Goal: Task Accomplishment & Management: Use online tool/utility

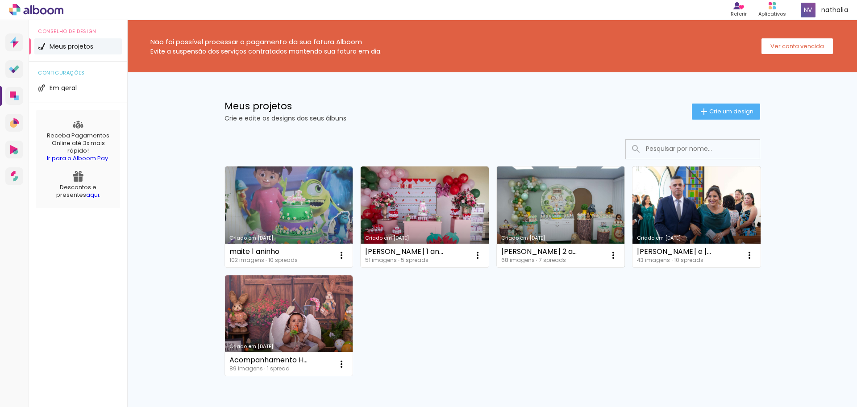
click at [556, 231] on link "Criado em 24/07/25" at bounding box center [561, 217] width 128 height 101
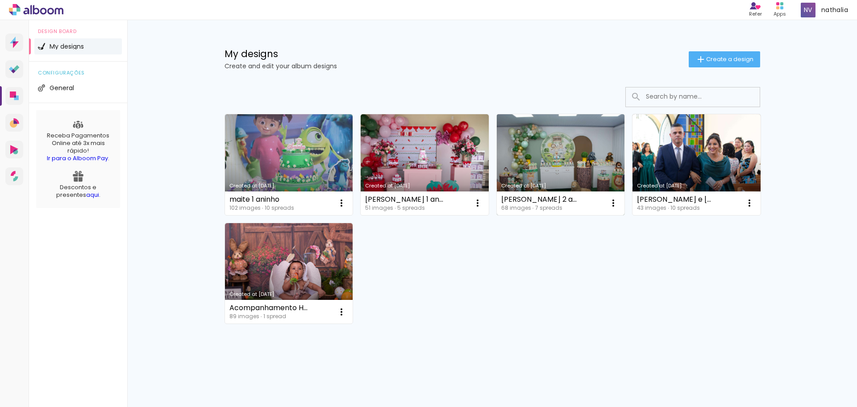
click at [568, 171] on link "Created at [DATE]" at bounding box center [561, 164] width 128 height 101
click at [541, 163] on link "Created at [DATE]" at bounding box center [561, 164] width 128 height 101
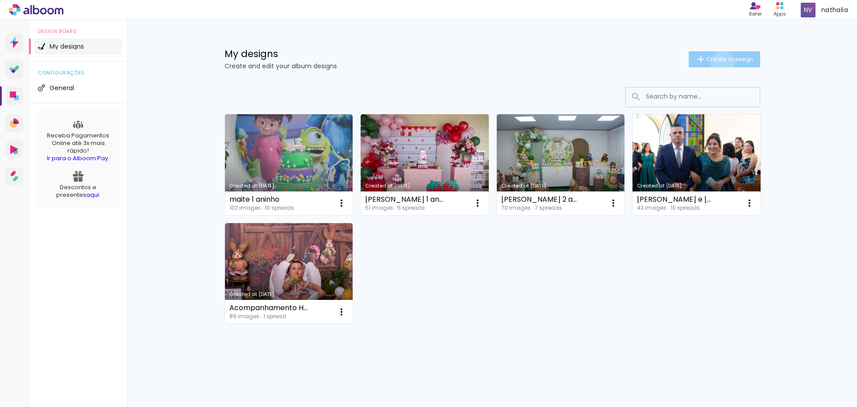
click at [722, 62] on span "Create a design" at bounding box center [729, 59] width 47 height 6
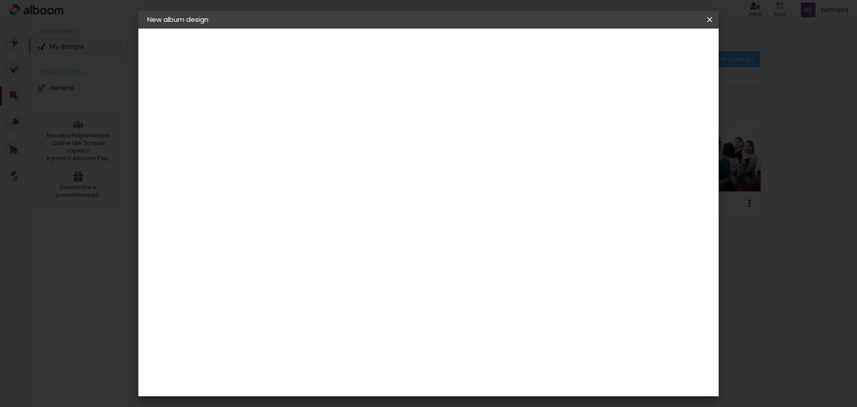
click at [293, 123] on input at bounding box center [293, 120] width 0 height 14
type input "[PERSON_NAME]"
type paper-input "[PERSON_NAME]"
click at [330, 54] on paper-button "Next" at bounding box center [314, 47] width 32 height 15
click at [351, 174] on input at bounding box center [310, 179] width 79 height 11
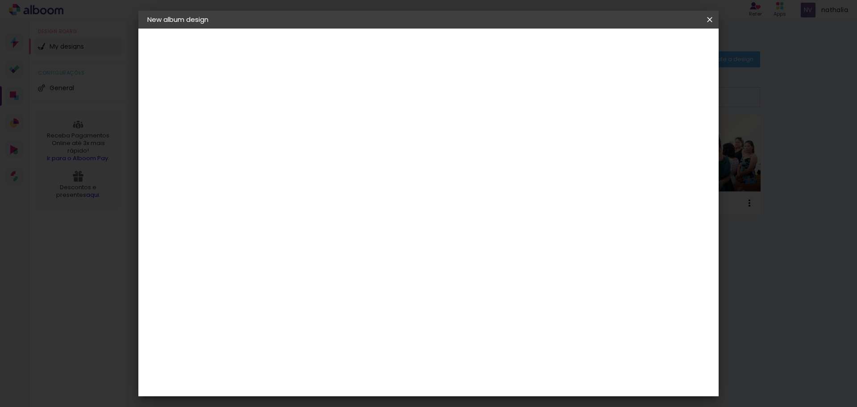
type input "w"
type paper-input "w"
click at [309, 338] on div "World" at bounding box center [298, 341] width 21 height 7
click at [0, 0] on slot "Next" at bounding box center [0, 0] width 0 height 0
click at [318, 149] on input "text" at bounding box center [305, 156] width 25 height 14
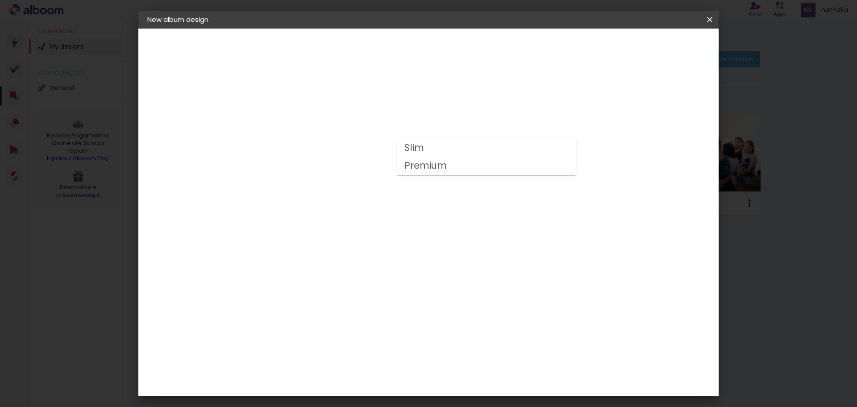
click at [441, 147] on paper-item "Slim" at bounding box center [486, 148] width 179 height 18
type input "Slim"
click at [352, 359] on span "20 × 20" at bounding box center [332, 371] width 40 height 24
click at [0, 0] on slot "Next" at bounding box center [0, 0] width 0 height 0
click at [661, 52] on paper-button "Iniciar design" at bounding box center [632, 47] width 58 height 15
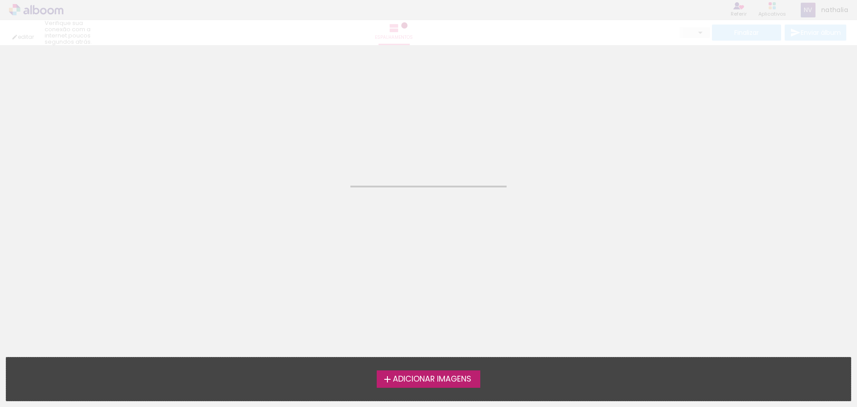
click at [440, 374] on font "Adicionar imagens" at bounding box center [432, 379] width 79 height 11
click at [0, 0] on input "file" at bounding box center [0, 0] width 0 height 0
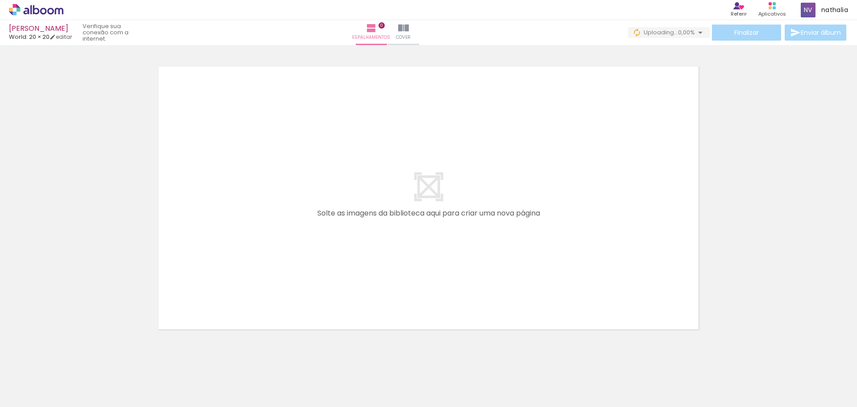
click at [39, 16] on div "› Editor de álbuns Referir Indique um amigo Produtos Alboom Aplicativos nathali…" at bounding box center [428, 10] width 857 height 20
click at [43, 13] on icon at bounding box center [43, 11] width 7 height 7
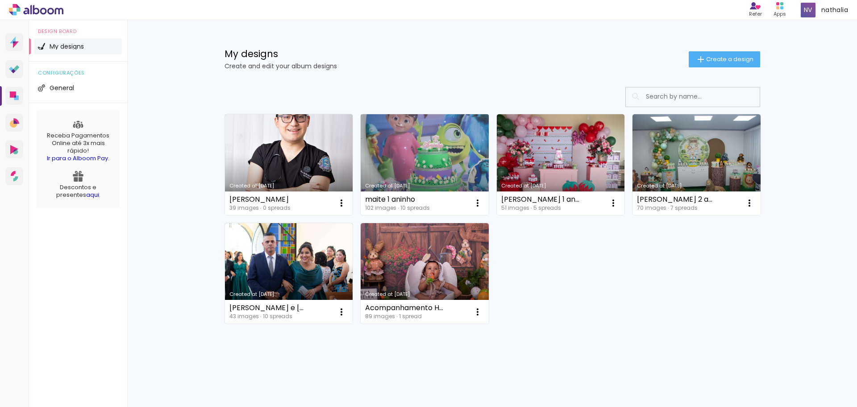
click at [488, 204] on div "maite 1 aninho 102 images ∙ 10 spreads Open Make a copy Delete" at bounding box center [425, 204] width 128 height 24
click at [484, 205] on paper-icon-button at bounding box center [478, 203] width 18 height 18
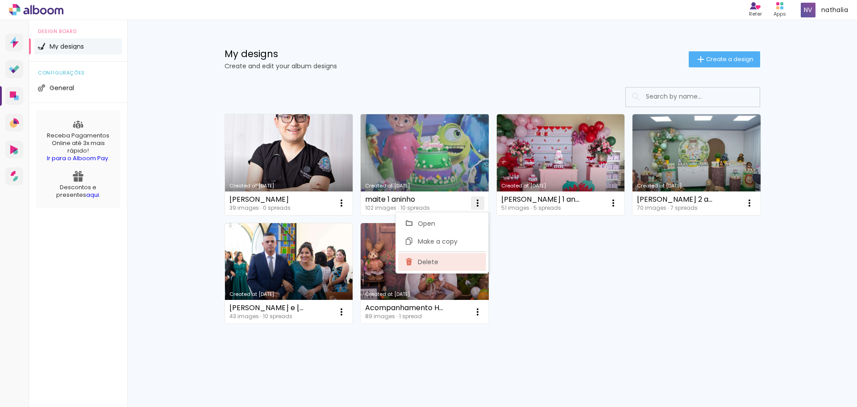
click at [468, 262] on paper-item "Delete" at bounding box center [442, 262] width 88 height 18
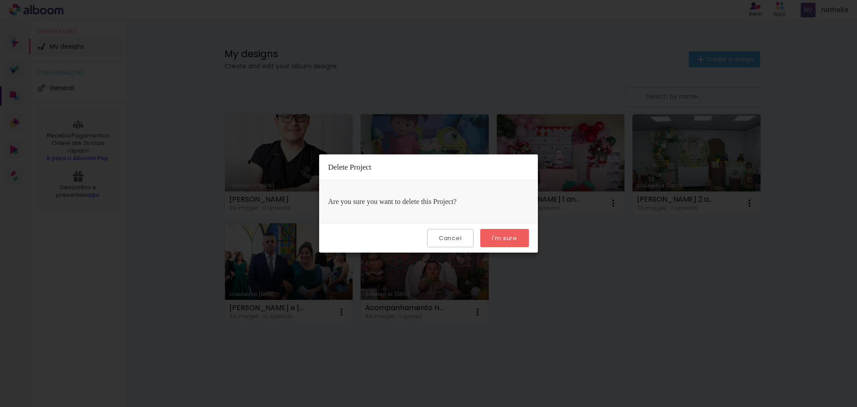
click at [497, 231] on paper-button "I'm sure" at bounding box center [504, 238] width 49 height 18
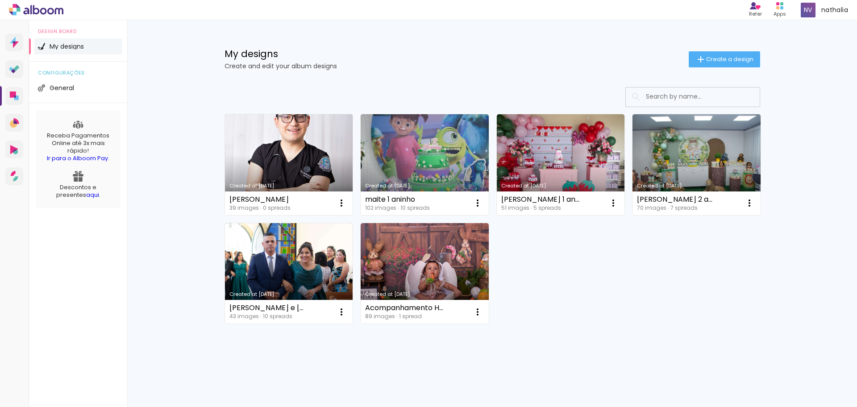
click at [500, 240] on div "Created at 9/16/25 felipe 39 images ∙ 0 spreads Open Make a copy Delete Created…" at bounding box center [493, 218] width 544 height 217
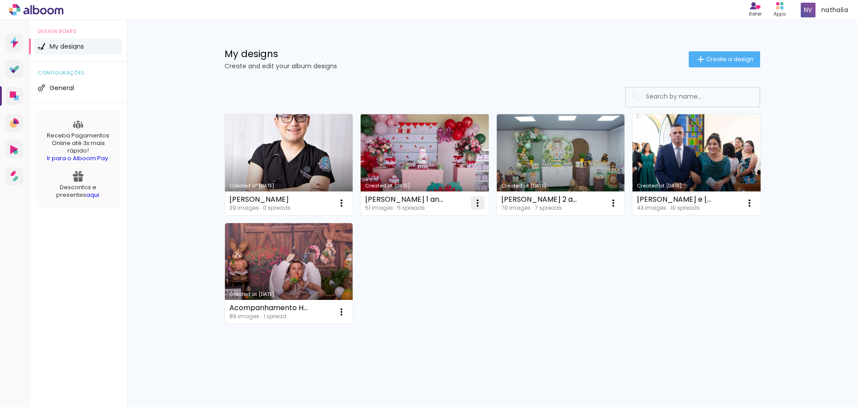
click at [479, 205] on iron-icon at bounding box center [477, 203] width 11 height 11
click at [464, 262] on paper-item "Delete" at bounding box center [442, 262] width 88 height 18
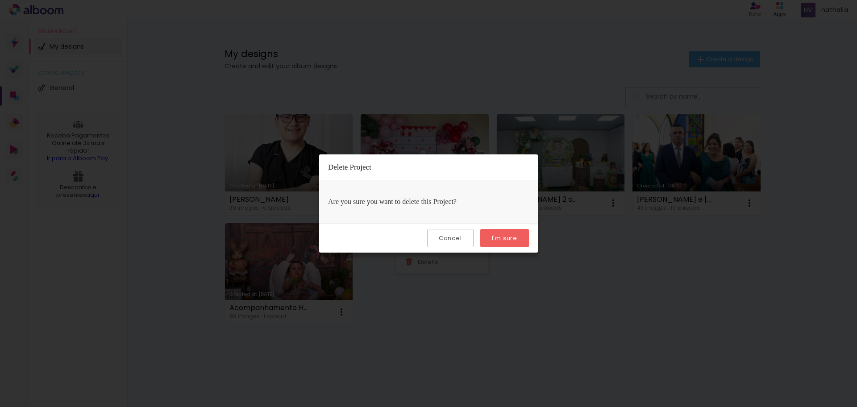
click at [0, 0] on slot "I'm sure" at bounding box center [0, 0] width 0 height 0
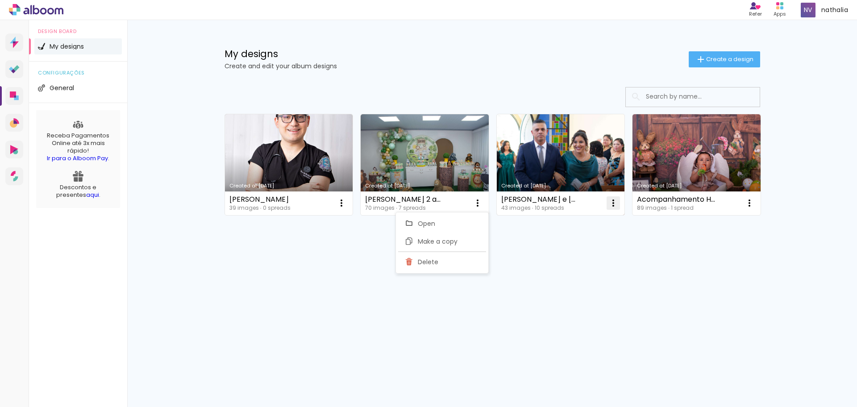
click at [607, 200] on paper-icon-button at bounding box center [614, 203] width 18 height 18
click at [569, 259] on span "Delete" at bounding box center [564, 262] width 21 height 6
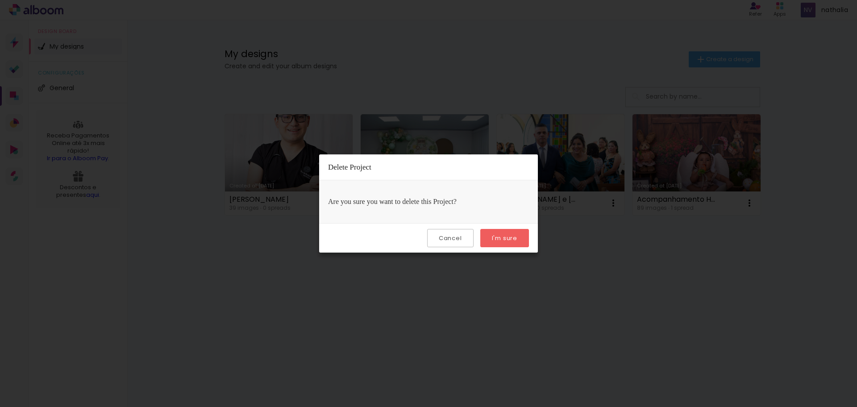
click at [0, 0] on slot "I'm sure" at bounding box center [0, 0] width 0 height 0
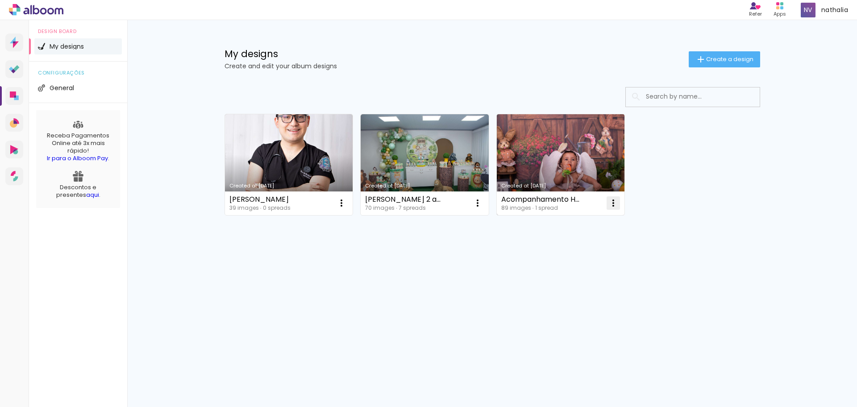
click at [619, 204] on paper-icon-button at bounding box center [614, 203] width 18 height 18
click at [568, 261] on span "Delete" at bounding box center [564, 262] width 21 height 6
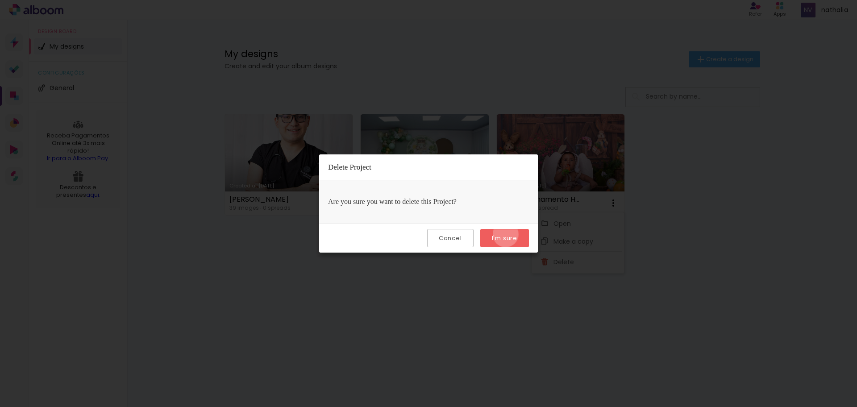
click at [0, 0] on slot "I'm sure" at bounding box center [0, 0] width 0 height 0
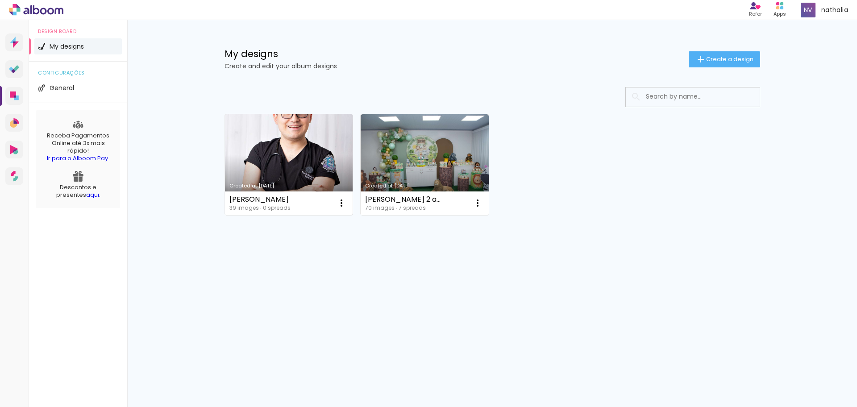
click at [333, 171] on link "Created at [DATE]" at bounding box center [289, 164] width 128 height 101
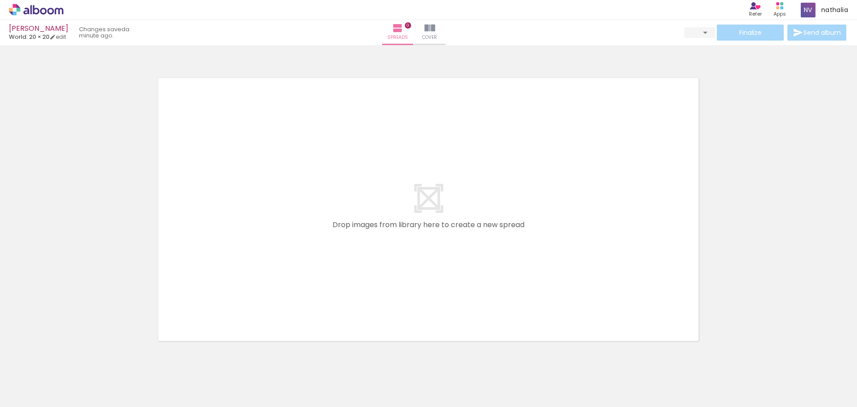
click at [65, 375] on iron-horizontal-list at bounding box center [56, 379] width 18 height 56
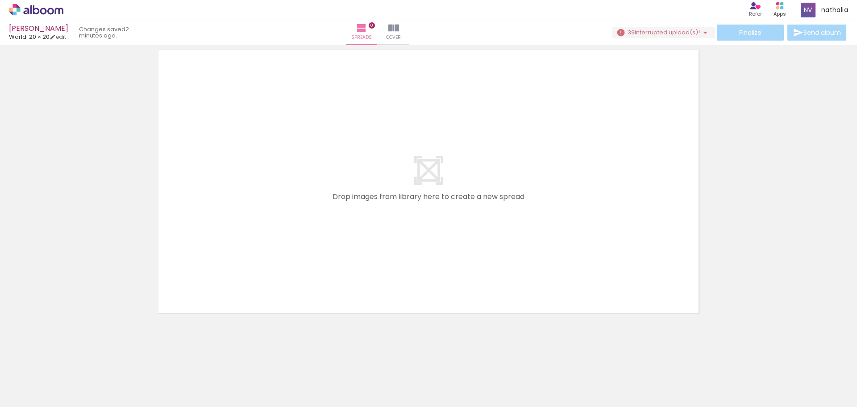
click at [26, 396] on span "Add Images" at bounding box center [27, 395] width 19 height 10
click at [0, 0] on input "file" at bounding box center [0, 0] width 0 height 0
click at [65, 375] on iron-horizontal-list at bounding box center [56, 379] width 18 height 56
click at [65, 391] on iron-horizontal-list at bounding box center [56, 379] width 18 height 56
drag, startPoint x: 186, startPoint y: 391, endPoint x: 179, endPoint y: 391, distance: 7.1
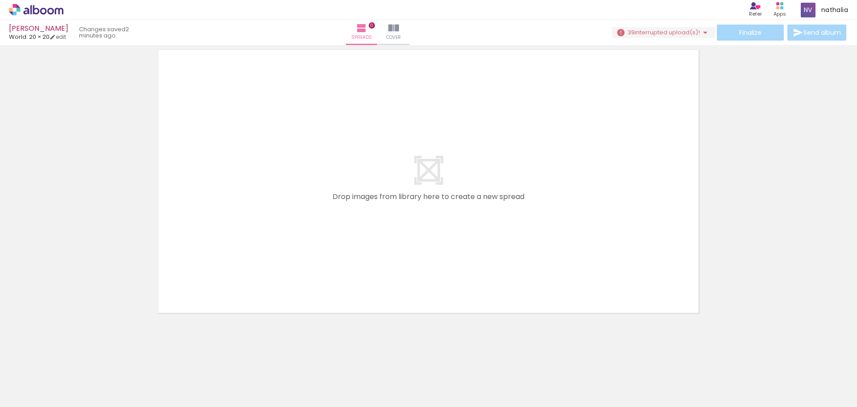
click at [65, 391] on iron-horizontal-list at bounding box center [56, 379] width 18 height 56
click at [26, 400] on span "Add Images" at bounding box center [27, 395] width 19 height 10
click at [0, 0] on input "file" at bounding box center [0, 0] width 0 height 0
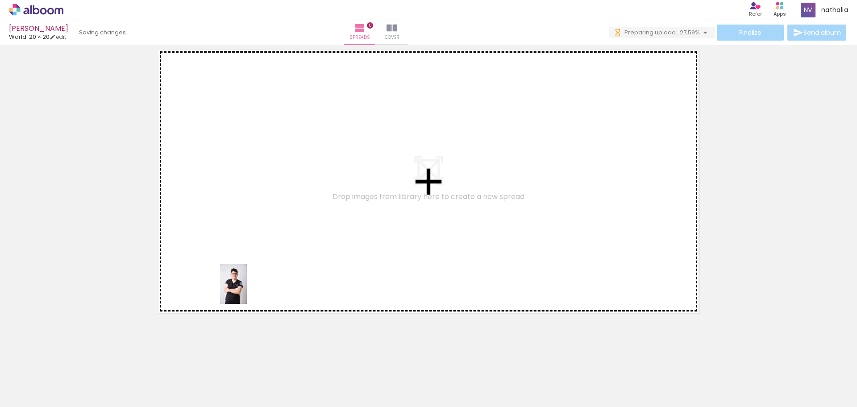
drag, startPoint x: 113, startPoint y: 378, endPoint x: 250, endPoint y: 289, distance: 164.0
click at [250, 289] on quentale-workspace at bounding box center [428, 203] width 857 height 407
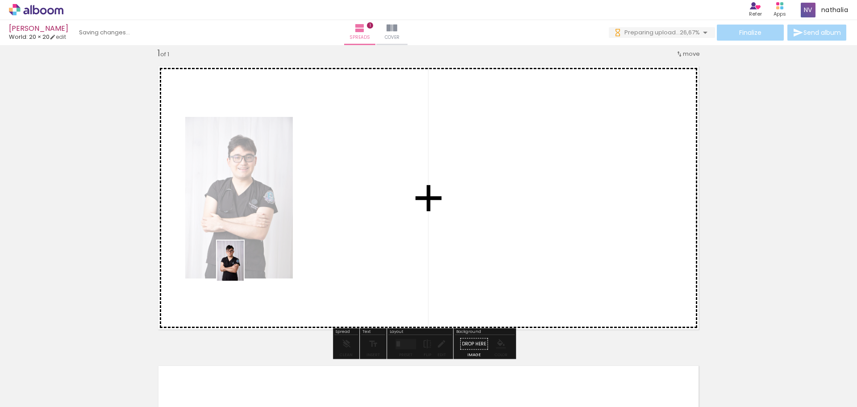
drag, startPoint x: 150, startPoint y: 376, endPoint x: 252, endPoint y: 262, distance: 153.3
click at [252, 262] on quentale-workspace at bounding box center [428, 203] width 857 height 407
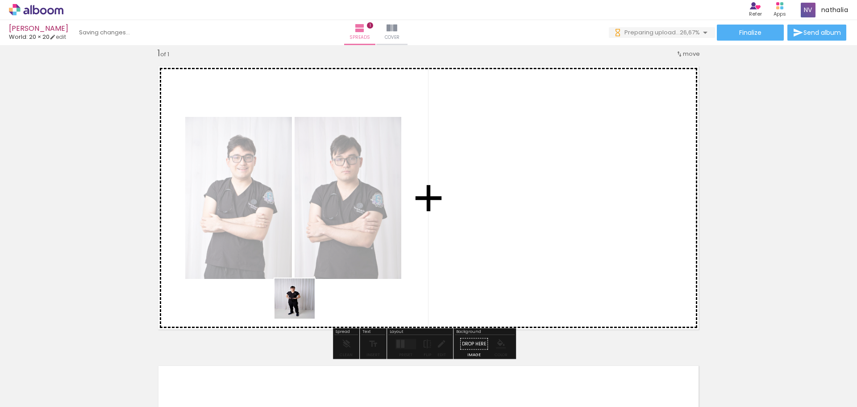
drag, startPoint x: 225, startPoint y: 356, endPoint x: 374, endPoint y: 268, distance: 173.5
click at [374, 268] on quentale-workspace at bounding box center [428, 203] width 857 height 407
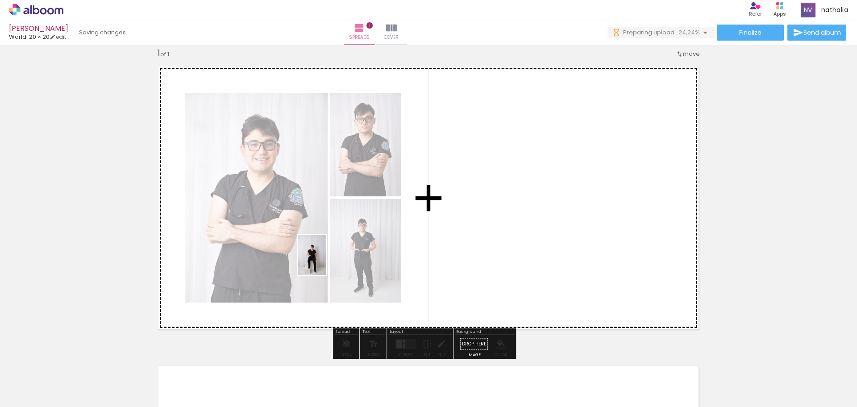
drag, startPoint x: 293, startPoint y: 325, endPoint x: 325, endPoint y: 262, distance: 70.3
click at [325, 262] on quentale-workspace at bounding box center [428, 203] width 857 height 407
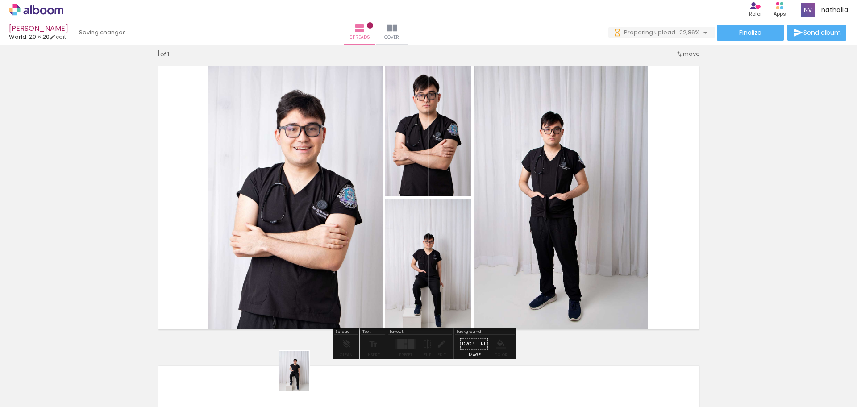
drag, startPoint x: 301, startPoint y: 395, endPoint x: 306, endPoint y: 378, distance: 18.1
click at [298, 378] on div at bounding box center [281, 377] width 33 height 44
click at [410, 347] on div at bounding box center [411, 344] width 6 height 10
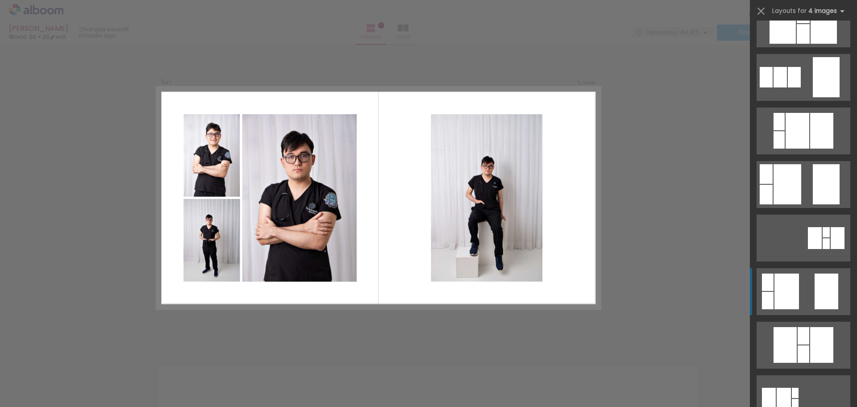
scroll to position [781, 0]
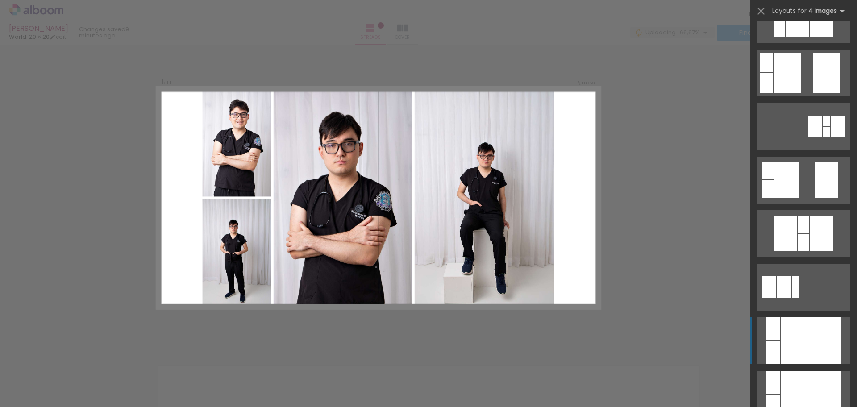
click at [801, 346] on div at bounding box center [795, 340] width 29 height 47
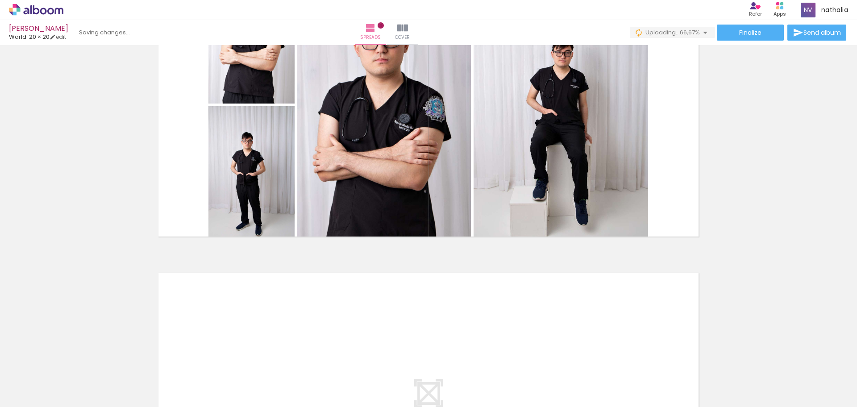
scroll to position [0, 0]
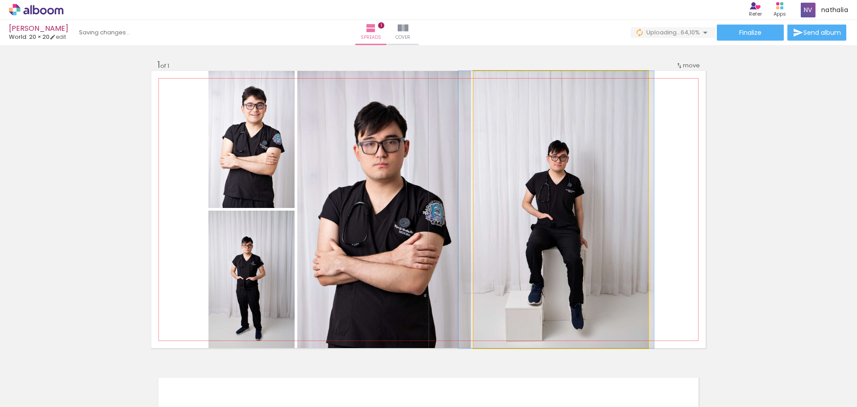
drag, startPoint x: 537, startPoint y: 245, endPoint x: 564, endPoint y: 307, distance: 67.2
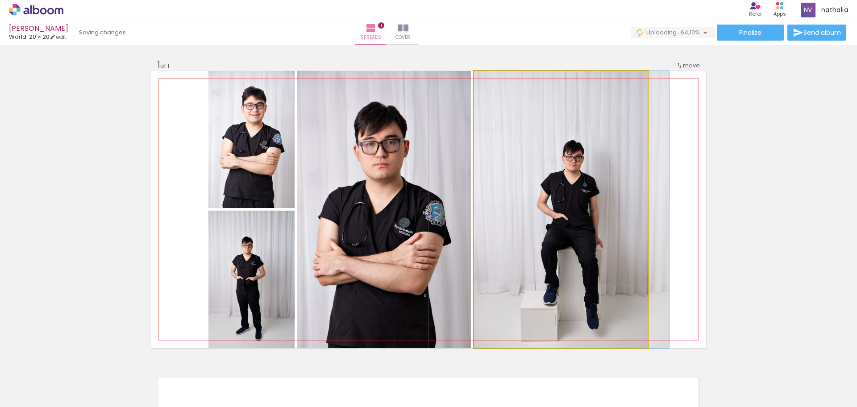
click at [564, 305] on quentale-photo at bounding box center [561, 209] width 175 height 277
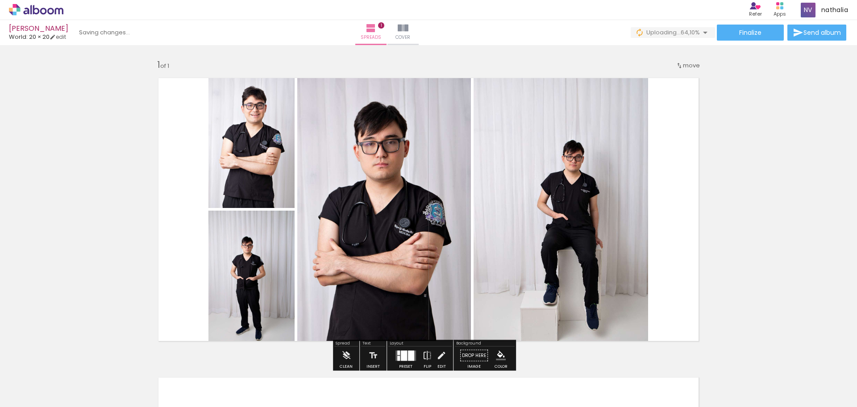
click at [565, 297] on quentale-photo at bounding box center [561, 209] width 175 height 277
click at [576, 266] on quentale-photo at bounding box center [561, 209] width 175 height 277
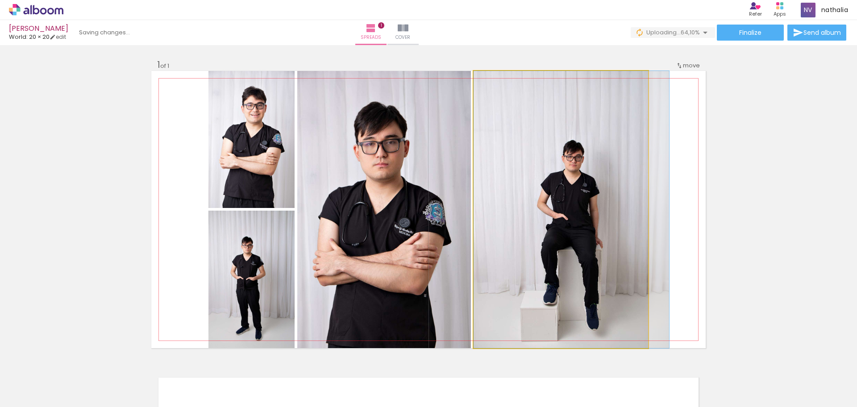
drag, startPoint x: 608, startPoint y: 235, endPoint x: 614, endPoint y: 231, distance: 7.4
click at [610, 235] on quentale-photo at bounding box center [561, 209] width 175 height 277
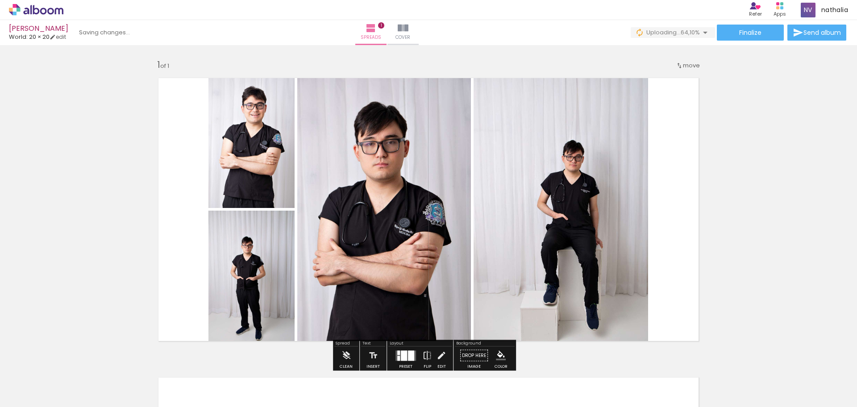
click at [686, 200] on quentale-layouter at bounding box center [428, 209] width 555 height 277
drag, startPoint x: 722, startPoint y: 214, endPoint x: 595, endPoint y: 239, distance: 129.3
click at [722, 213] on div "Add spread 1 of 1" at bounding box center [428, 348] width 857 height 600
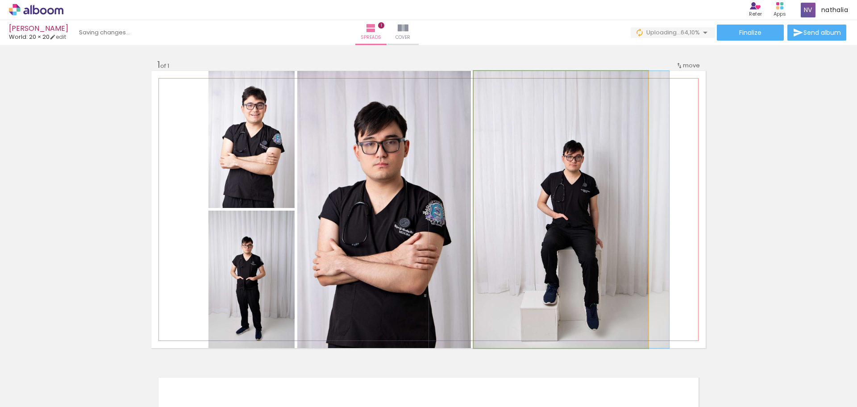
click at [527, 285] on quentale-photo at bounding box center [561, 209] width 175 height 277
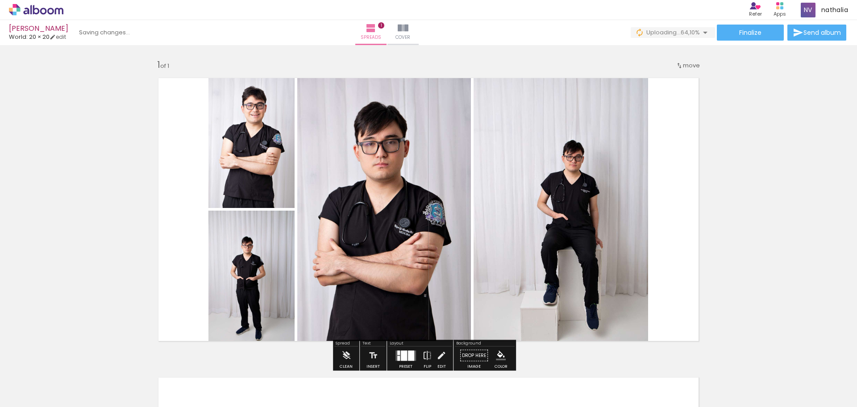
click at [441, 272] on quentale-photo at bounding box center [384, 209] width 174 height 277
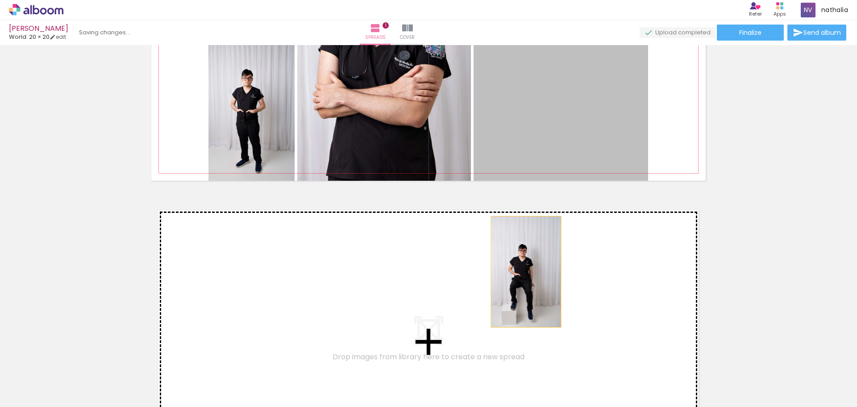
drag, startPoint x: 554, startPoint y: 111, endPoint x: 522, endPoint y: 272, distance: 163.9
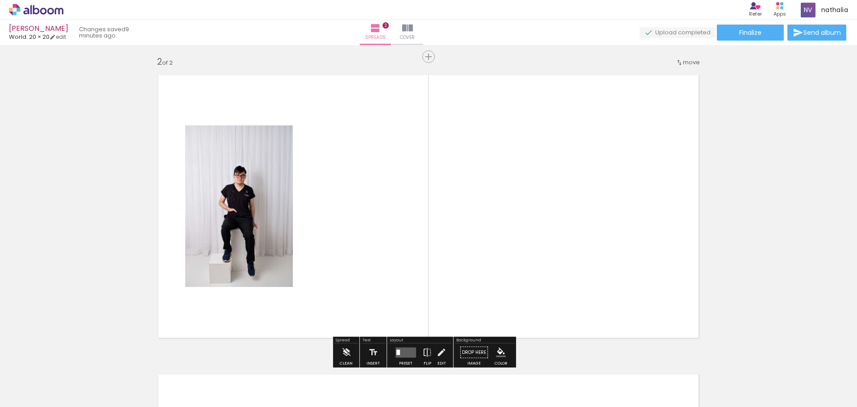
scroll to position [311, 0]
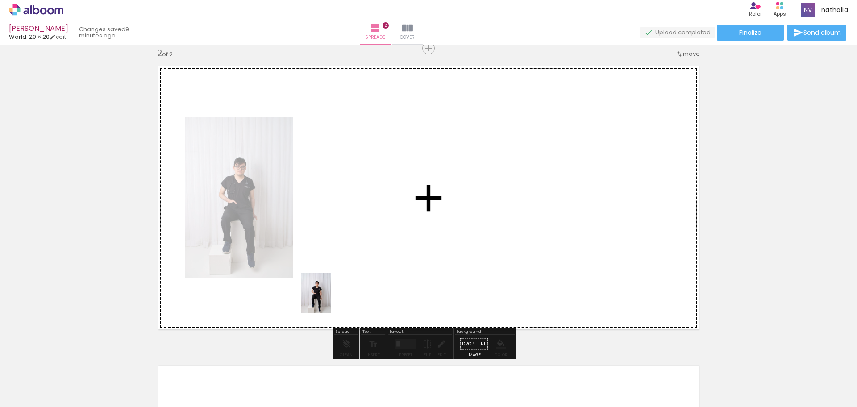
drag, startPoint x: 294, startPoint y: 391, endPoint x: 329, endPoint y: 298, distance: 99.2
click at [329, 298] on quentale-workspace at bounding box center [428, 203] width 857 height 407
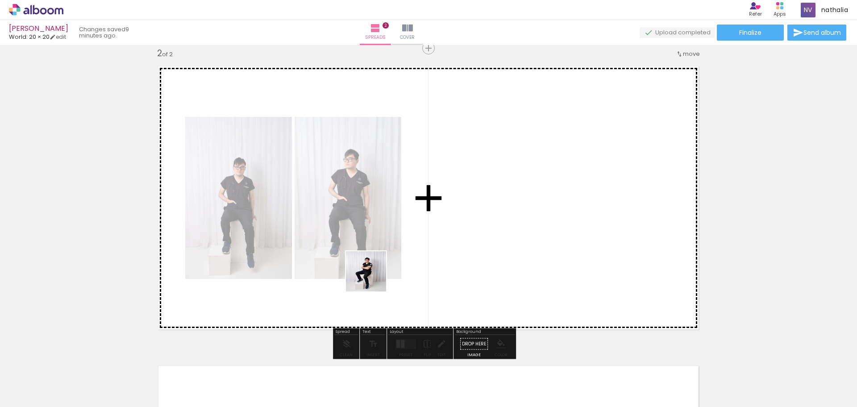
drag, startPoint x: 338, startPoint y: 389, endPoint x: 384, endPoint y: 256, distance: 140.8
click at [384, 256] on quentale-workspace at bounding box center [428, 203] width 857 height 407
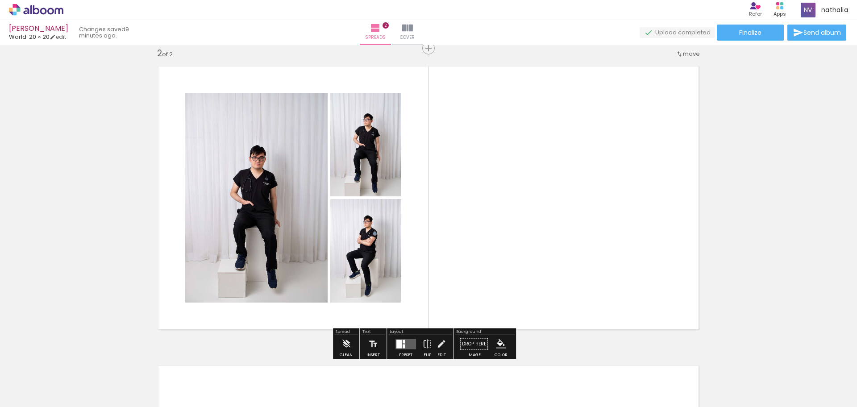
click at [397, 350] on div at bounding box center [406, 344] width 24 height 18
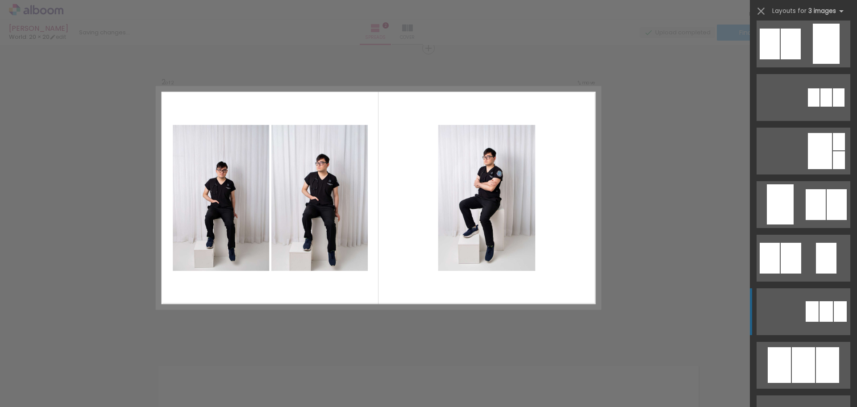
scroll to position [223, 0]
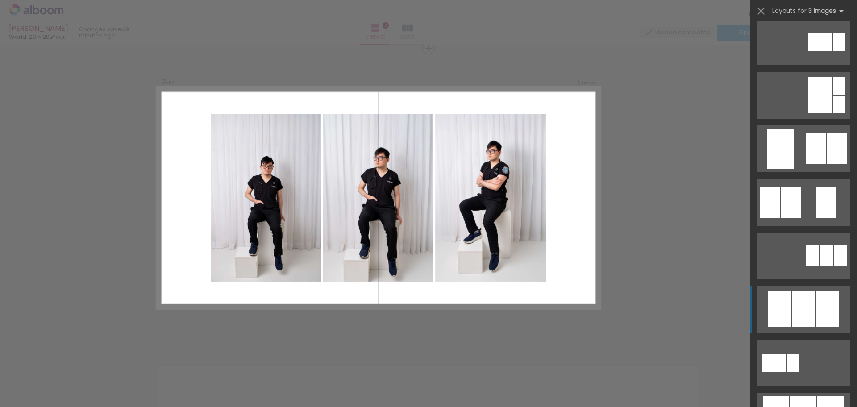
click at [807, 310] on div at bounding box center [803, 310] width 23 height 36
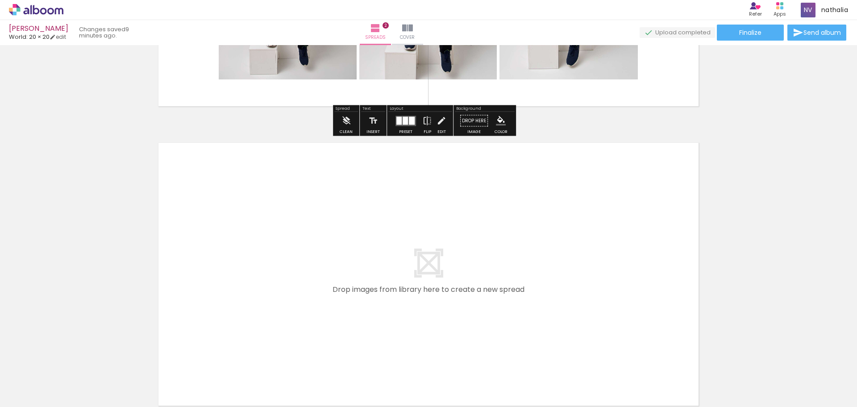
scroll to position [590, 0]
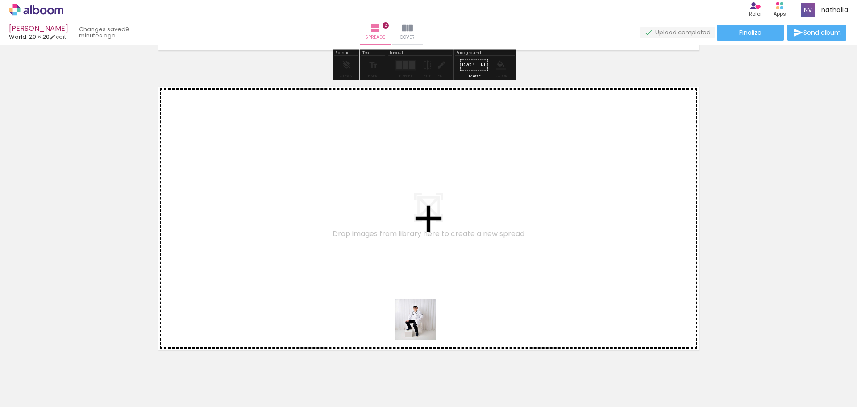
drag, startPoint x: 415, startPoint y: 349, endPoint x: 440, endPoint y: 353, distance: 25.3
click at [433, 303] on quentale-workspace at bounding box center [428, 203] width 857 height 407
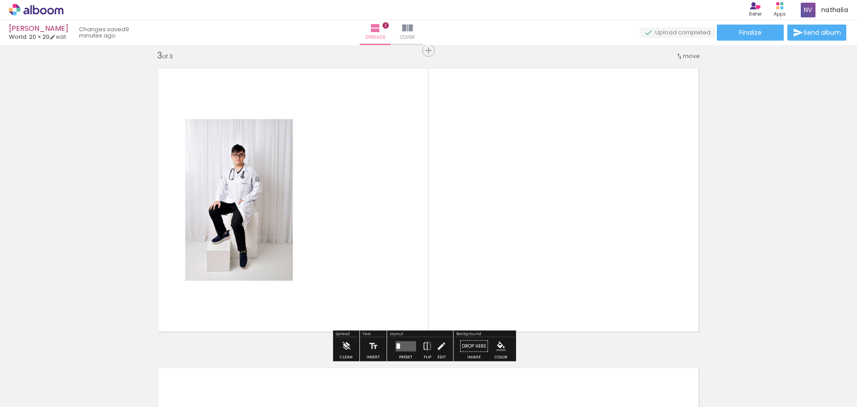
scroll to position [611, 0]
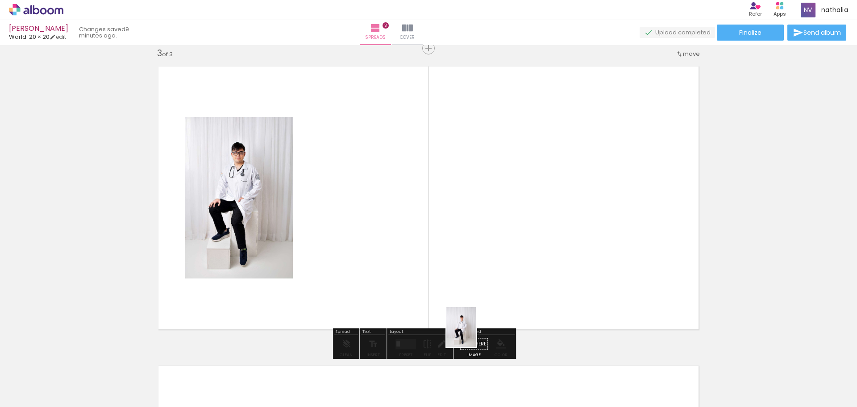
drag, startPoint x: 441, startPoint y: 395, endPoint x: 480, endPoint y: 329, distance: 76.7
click at [478, 326] on quentale-workspace at bounding box center [428, 203] width 857 height 407
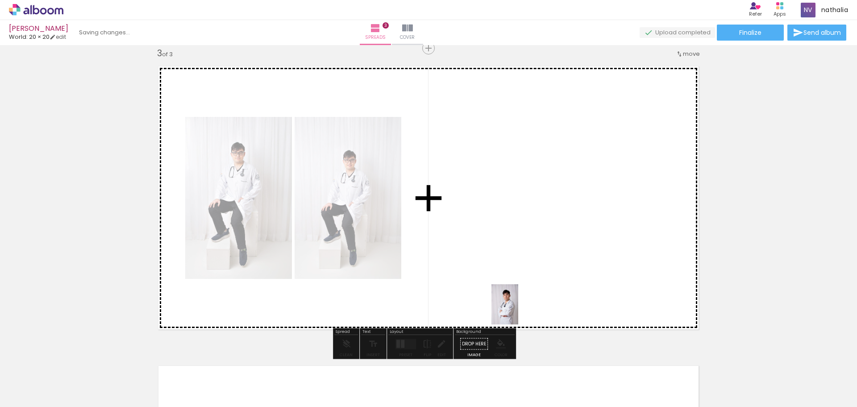
drag, startPoint x: 493, startPoint y: 375, endPoint x: 519, endPoint y: 310, distance: 69.7
click at [519, 310] on quentale-workspace at bounding box center [428, 203] width 857 height 407
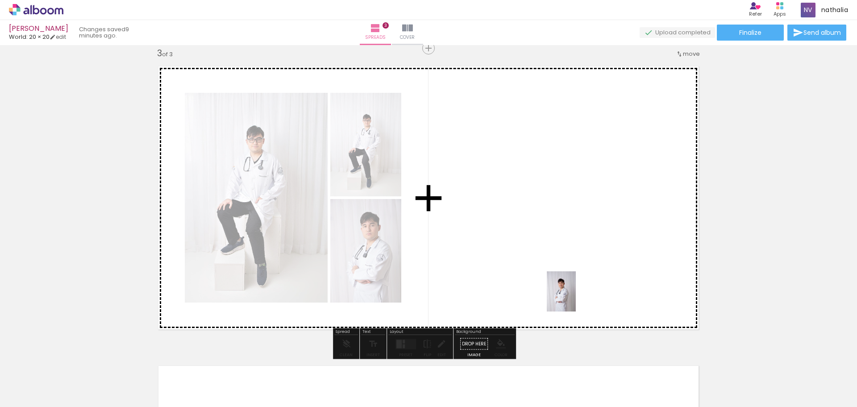
drag, startPoint x: 554, startPoint y: 353, endPoint x: 575, endPoint y: 312, distance: 45.9
click at [574, 298] on quentale-workspace at bounding box center [428, 203] width 857 height 407
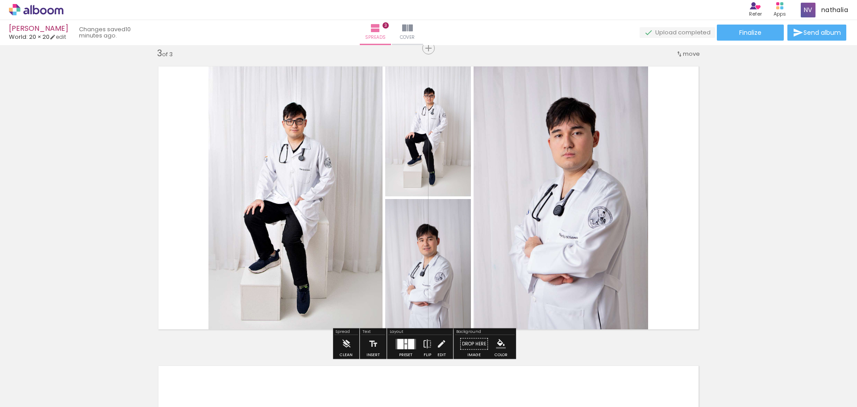
scroll to position [723, 0]
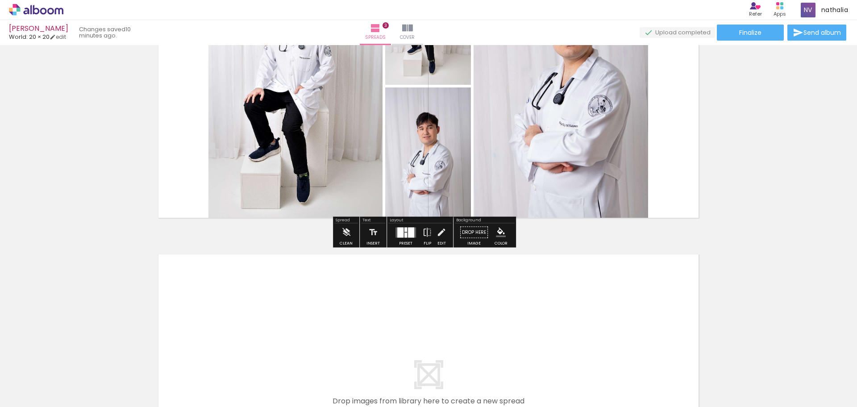
click at [412, 238] on div at bounding box center [406, 233] width 24 height 18
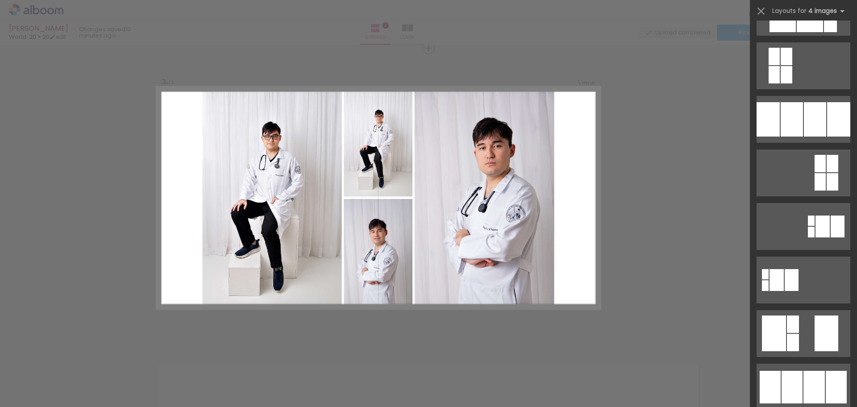
scroll to position [0, 0]
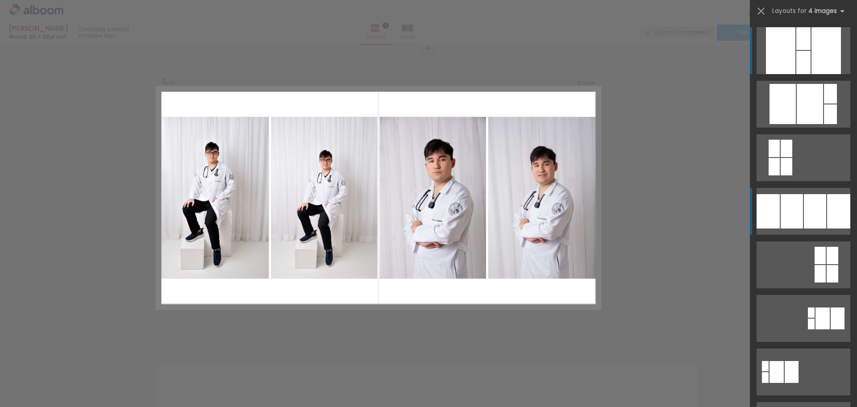
click at [818, 218] on div at bounding box center [815, 211] width 22 height 34
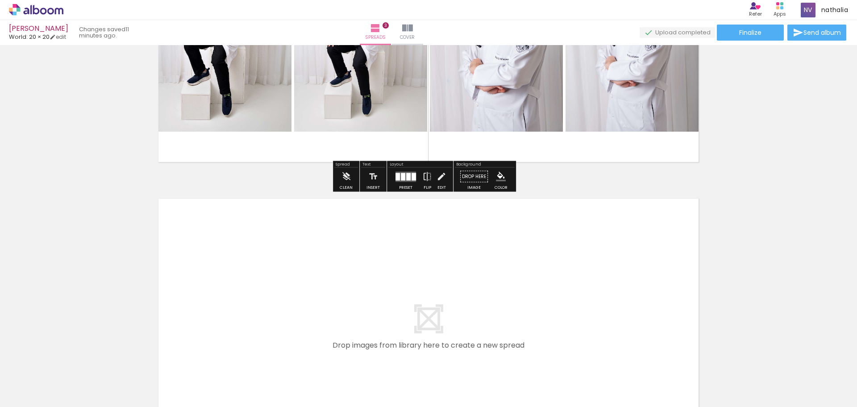
scroll to position [927, 0]
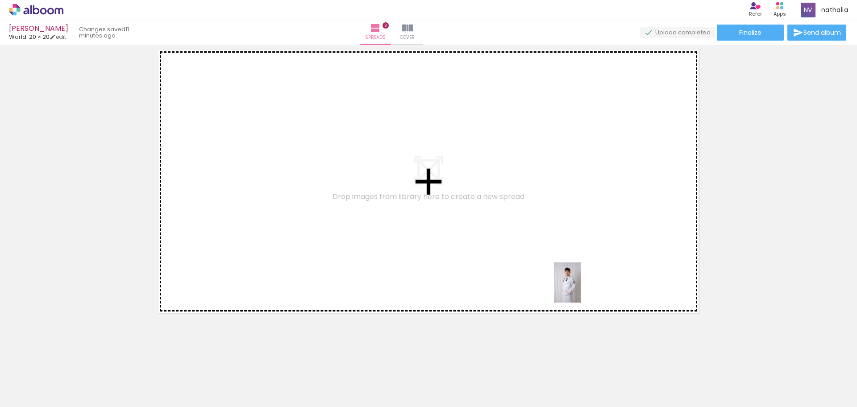
drag, startPoint x: 594, startPoint y: 393, endPoint x: 581, endPoint y: 289, distance: 105.3
click at [581, 289] on quentale-workspace at bounding box center [428, 203] width 857 height 407
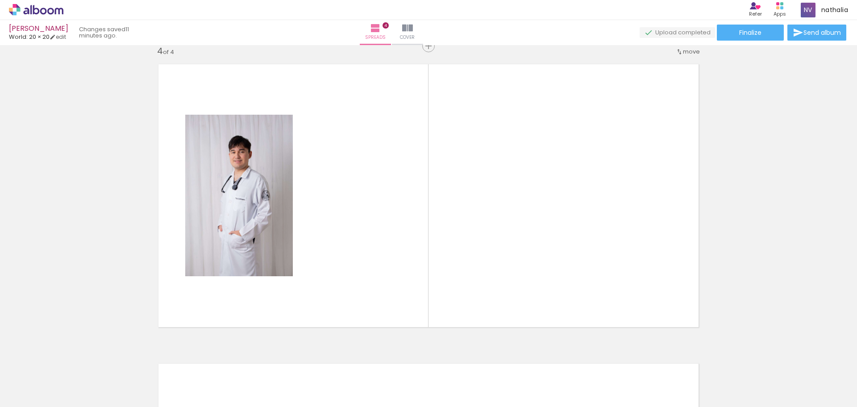
scroll to position [910, 0]
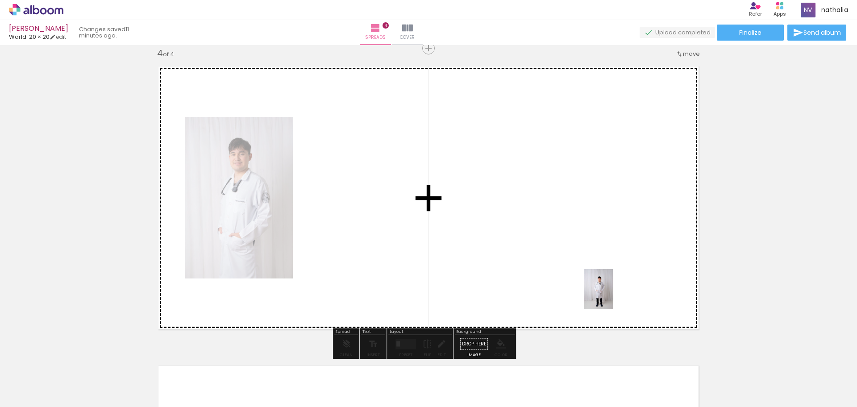
drag, startPoint x: 628, startPoint y: 365, endPoint x: 626, endPoint y: 319, distance: 46.0
click at [610, 294] on quentale-workspace at bounding box center [428, 203] width 857 height 407
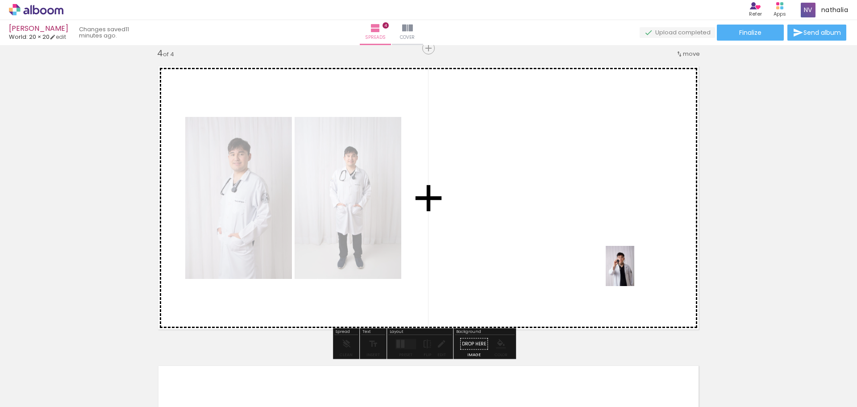
drag, startPoint x: 685, startPoint y: 369, endPoint x: 633, endPoint y: 272, distance: 110.7
click at [633, 272] on quentale-workspace at bounding box center [428, 203] width 857 height 407
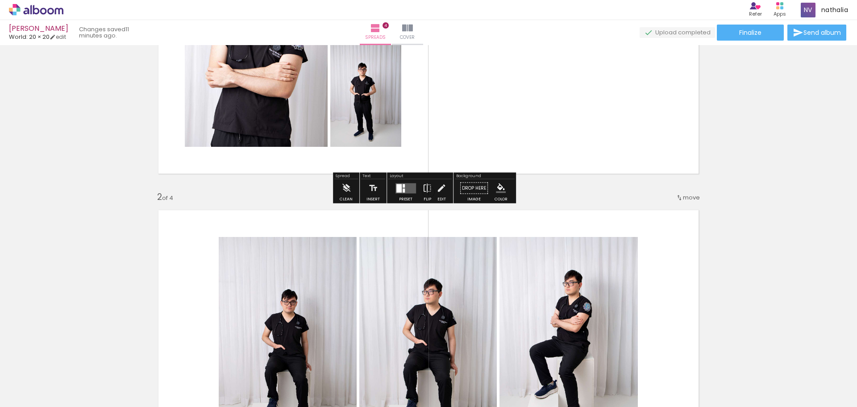
scroll to position [223, 0]
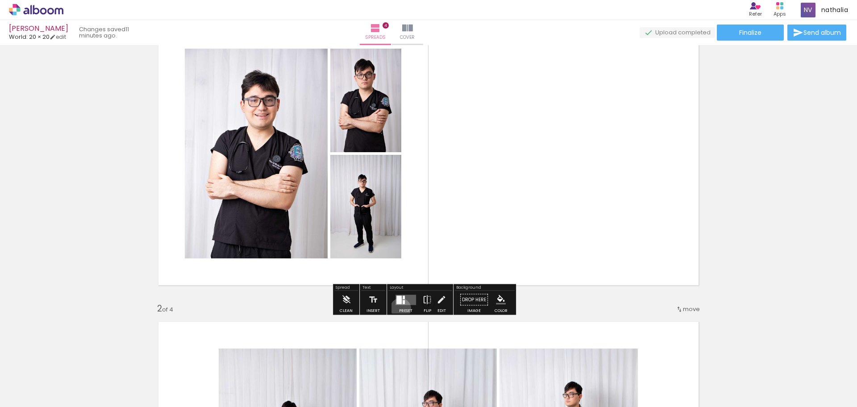
click at [400, 309] on div at bounding box center [406, 300] width 24 height 18
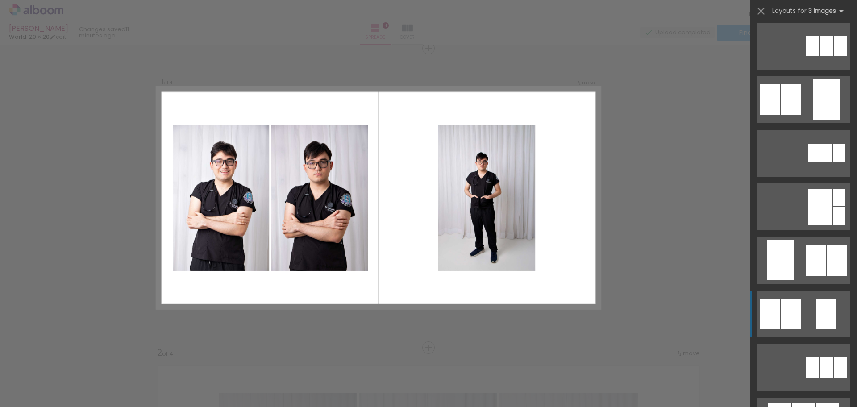
scroll to position [279, 0]
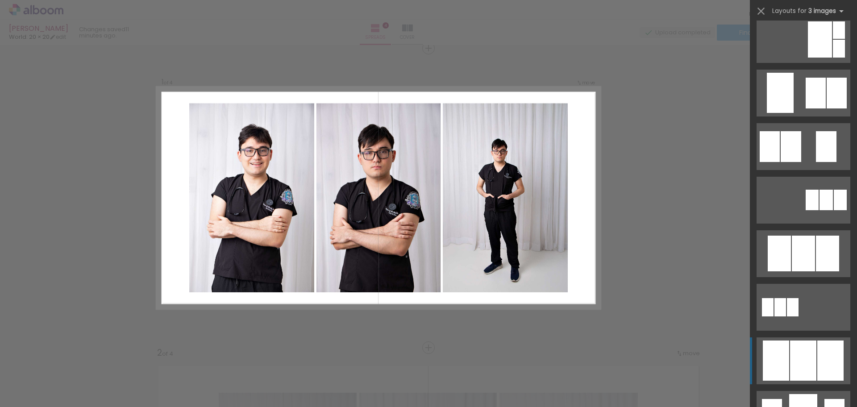
click at [812, 353] on div at bounding box center [803, 361] width 26 height 40
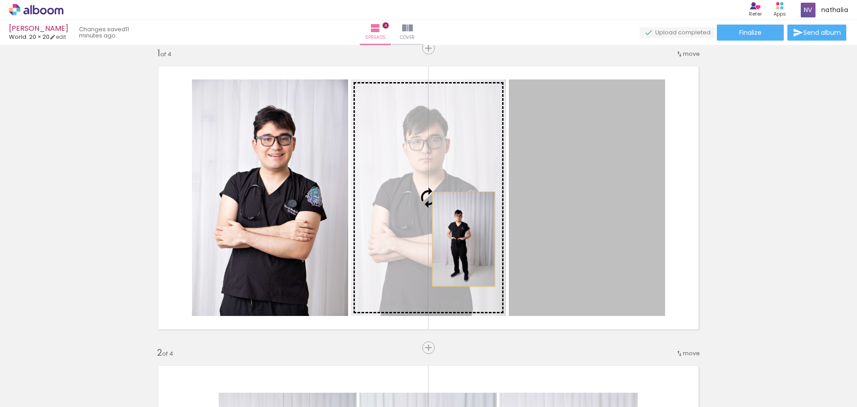
drag, startPoint x: 632, startPoint y: 241, endPoint x: 459, endPoint y: 239, distance: 172.8
click at [0, 0] on slot at bounding box center [0, 0] width 0 height 0
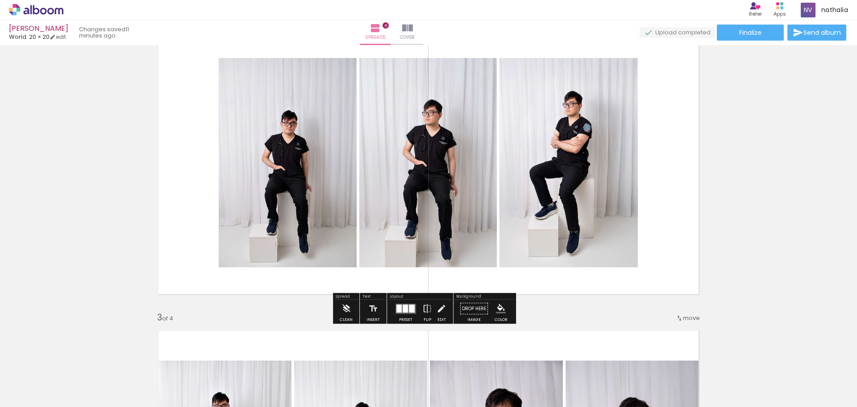
scroll to position [291, 0]
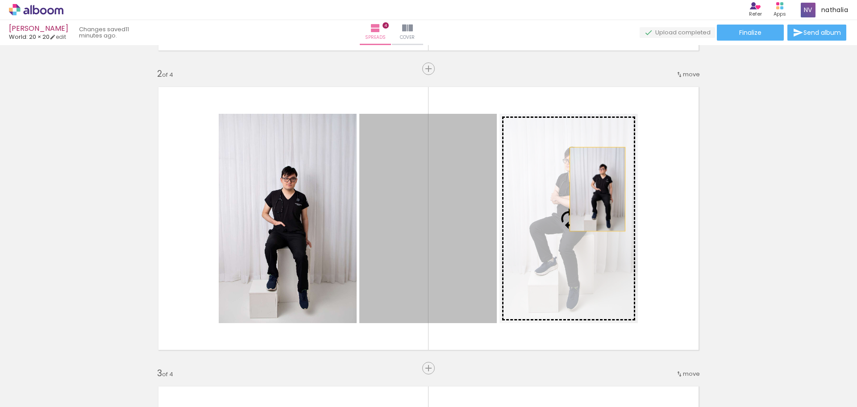
drag, startPoint x: 401, startPoint y: 225, endPoint x: 593, endPoint y: 189, distance: 196.1
click at [0, 0] on slot at bounding box center [0, 0] width 0 height 0
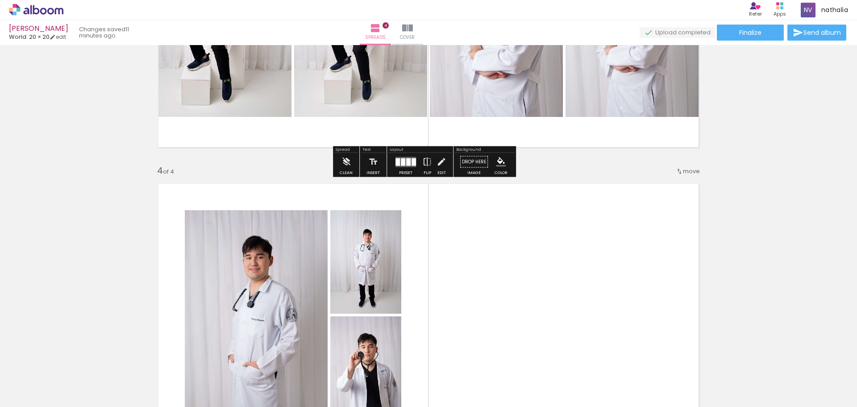
scroll to position [961, 0]
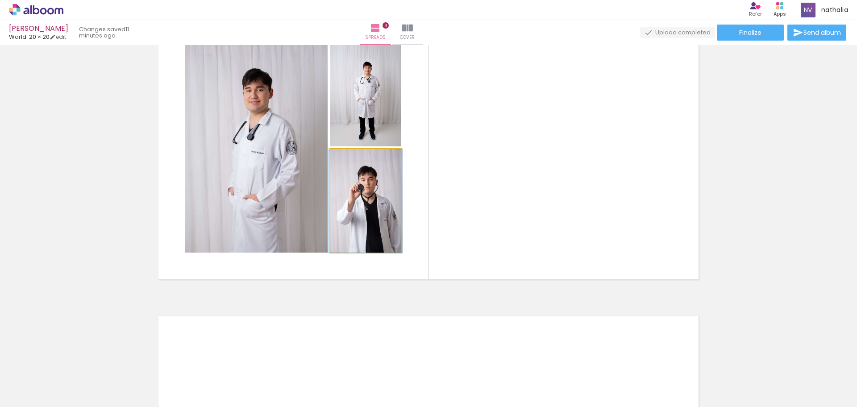
click at [356, 222] on quentale-photo at bounding box center [365, 201] width 71 height 104
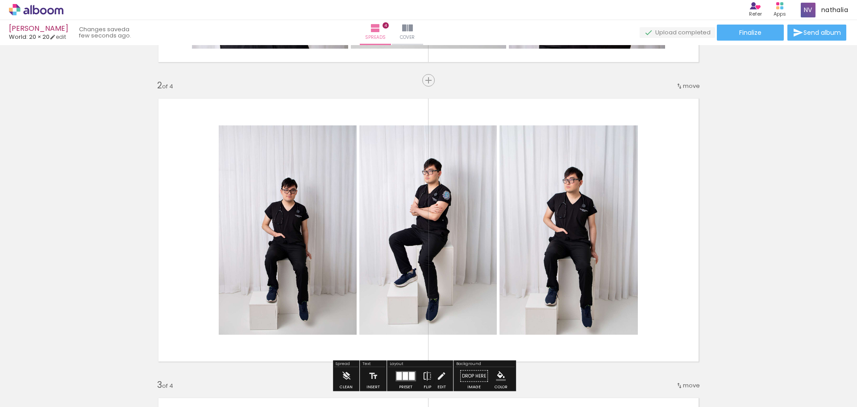
scroll to position [167, 0]
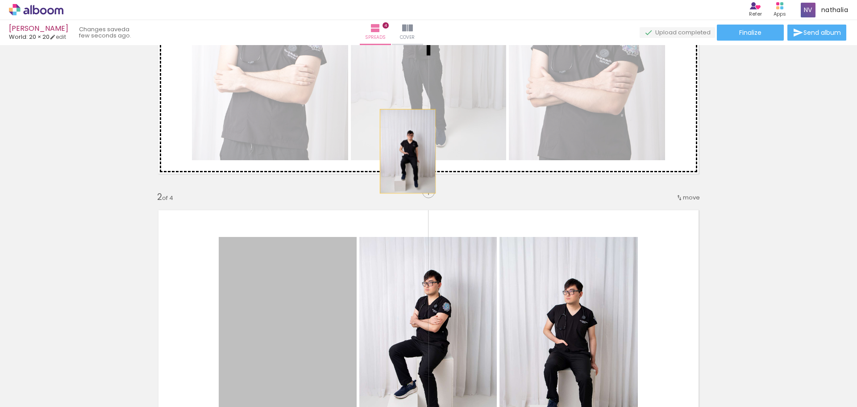
drag, startPoint x: 311, startPoint y: 291, endPoint x: 391, endPoint y: 192, distance: 127.0
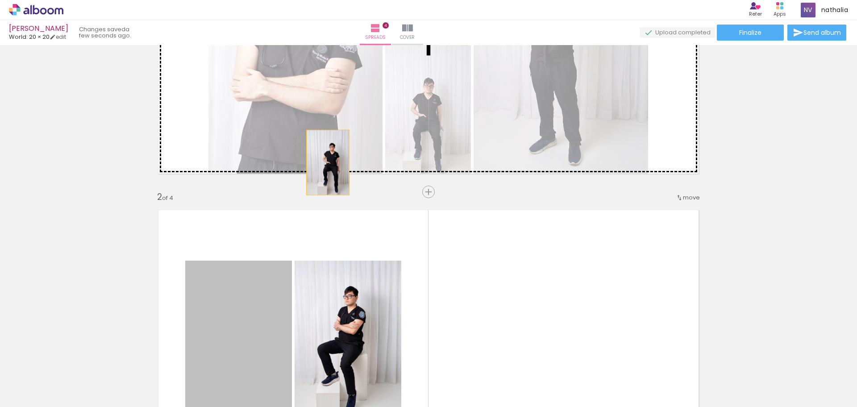
drag, startPoint x: 234, startPoint y: 329, endPoint x: 324, endPoint y: 163, distance: 189.2
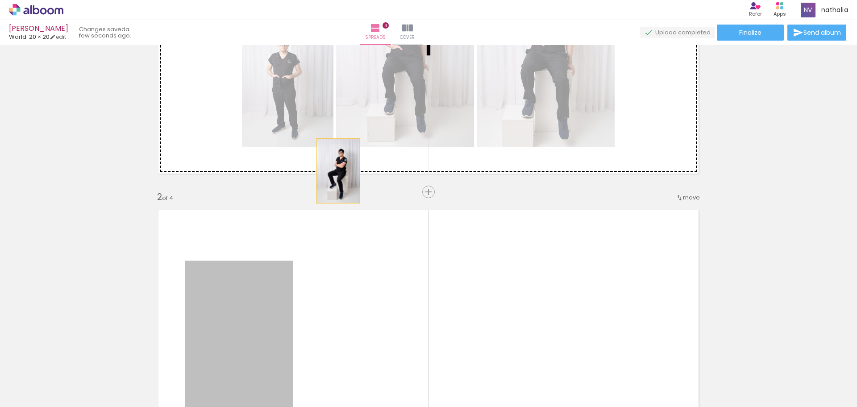
drag, startPoint x: 261, startPoint y: 328, endPoint x: 332, endPoint y: 185, distance: 159.2
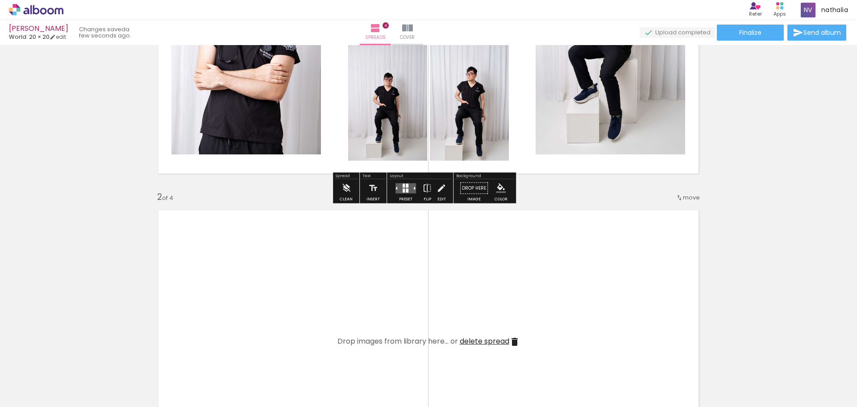
scroll to position [56, 0]
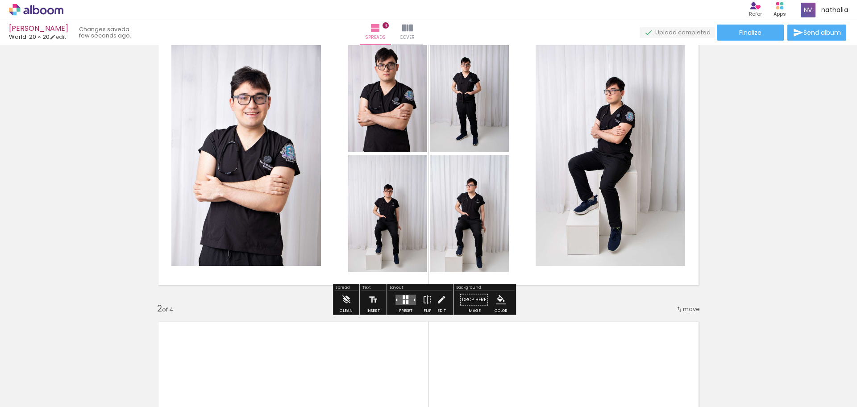
click at [329, 233] on quentale-layouter at bounding box center [428, 153] width 555 height 277
click at [406, 302] on div at bounding box center [407, 302] width 3 height 4
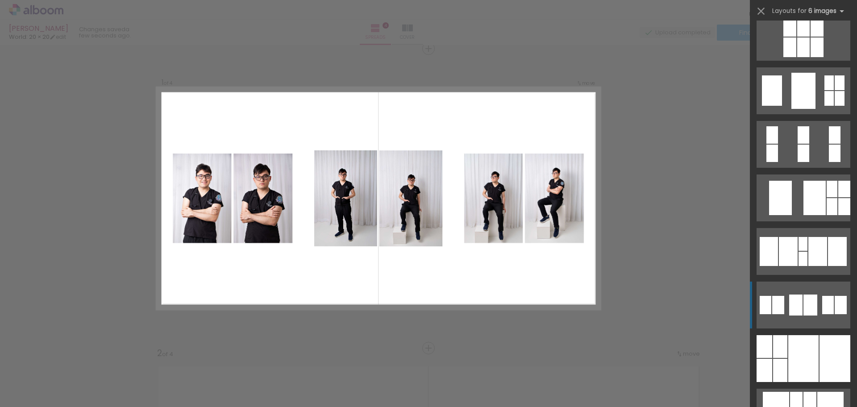
scroll to position [1730, 0]
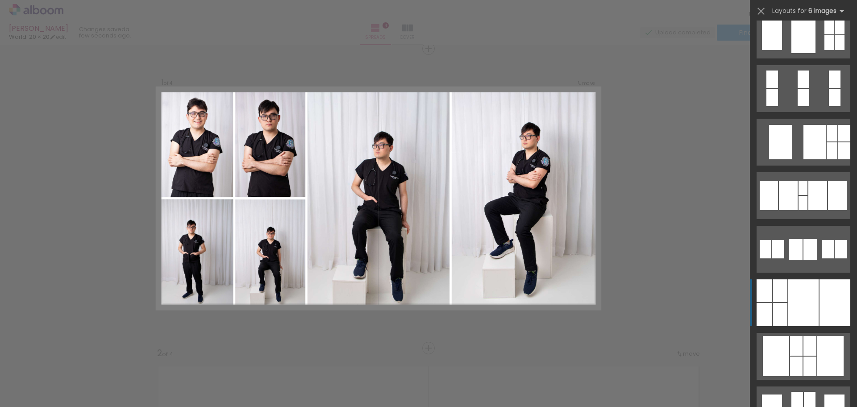
click at [820, 288] on div at bounding box center [835, 303] width 31 height 47
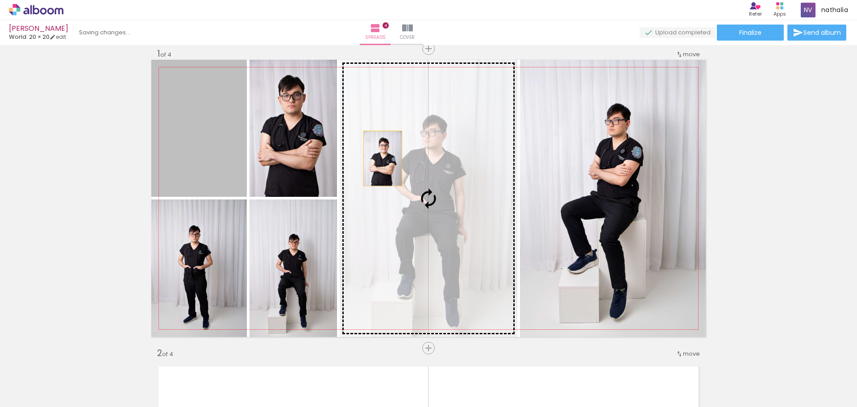
drag, startPoint x: 212, startPoint y: 148, endPoint x: 351, endPoint y: 150, distance: 139.3
click at [0, 0] on slot at bounding box center [0, 0] width 0 height 0
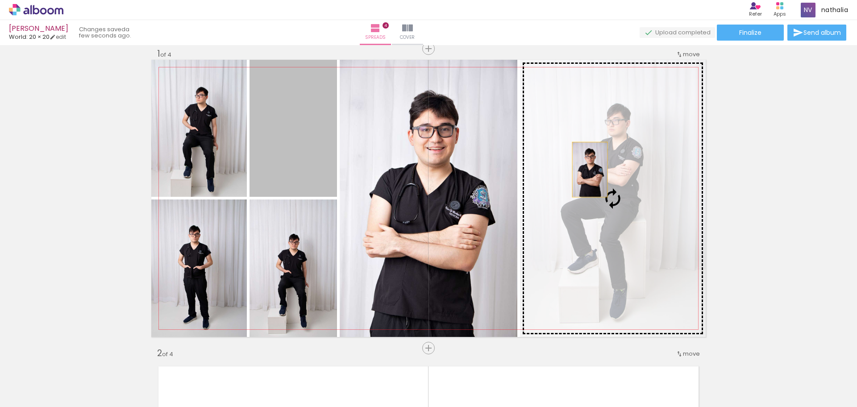
drag, startPoint x: 298, startPoint y: 137, endPoint x: 586, endPoint y: 170, distance: 289.9
click at [0, 0] on slot at bounding box center [0, 0] width 0 height 0
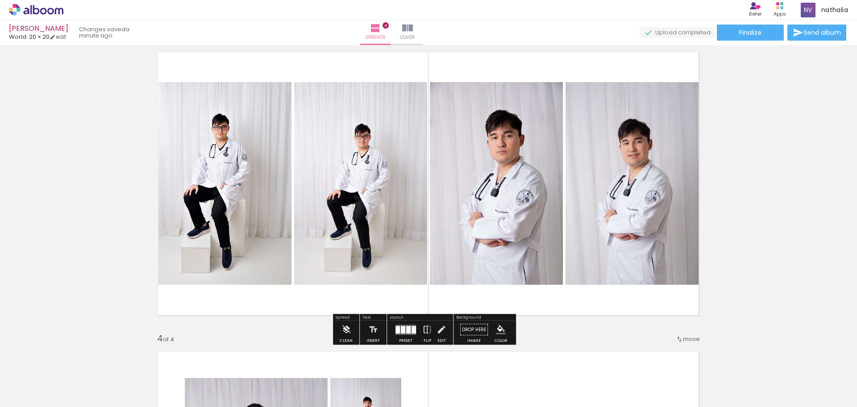
scroll to position [402, 0]
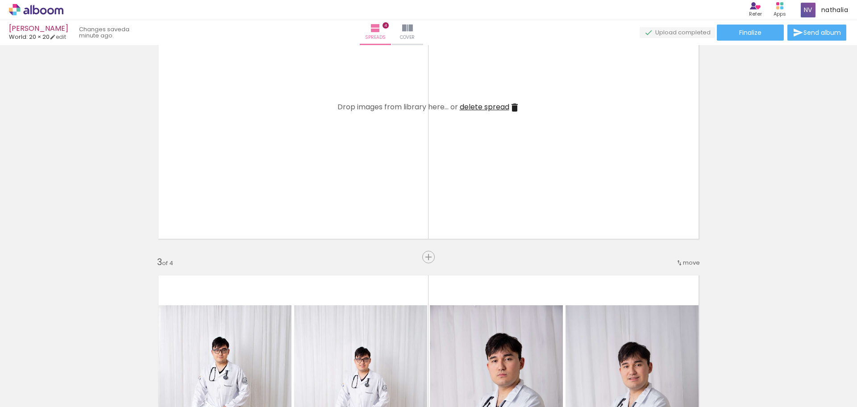
click at [513, 144] on quentale-layouter at bounding box center [428, 107] width 555 height 277
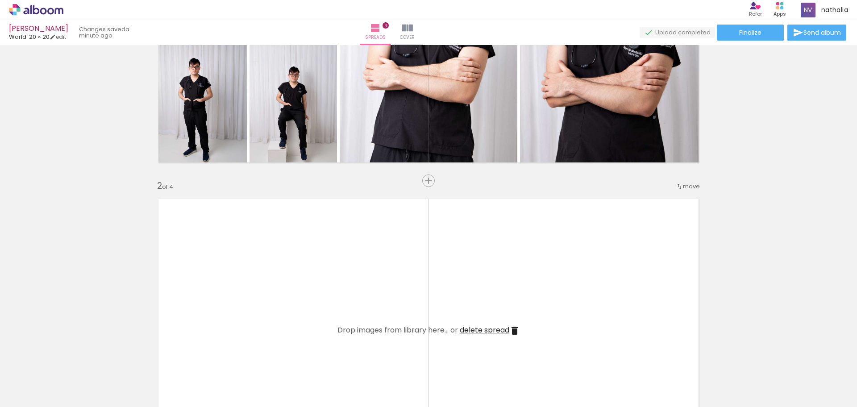
click at [506, 229] on quentale-layouter at bounding box center [428, 330] width 555 height 277
click at [683, 186] on span "move" at bounding box center [691, 186] width 17 height 8
click at [656, 227] on span "4" at bounding box center [653, 229] width 5 height 15
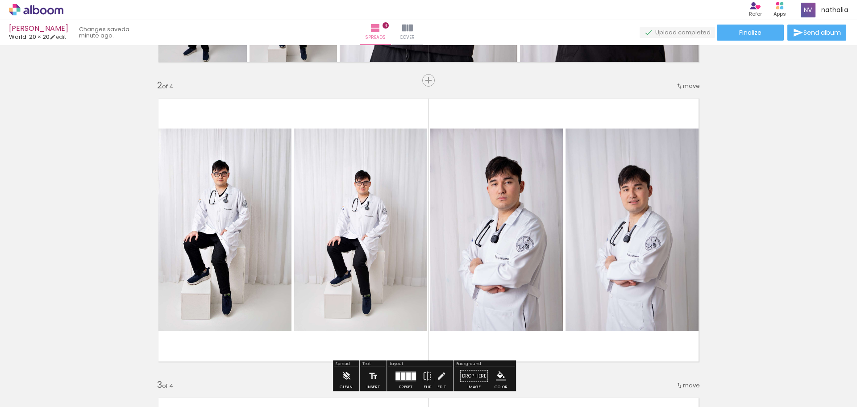
scroll to position [447, 0]
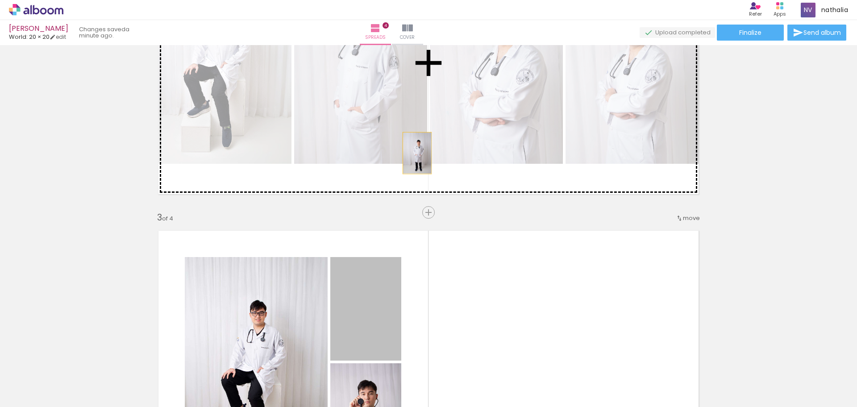
drag, startPoint x: 354, startPoint y: 318, endPoint x: 413, endPoint y: 153, distance: 175.2
click at [413, 153] on div "Add spread 1 of 4 Add spread 2 of 4 Add spread 3 of 4 Add spread 4 of 4" at bounding box center [428, 351] width 857 height 1499
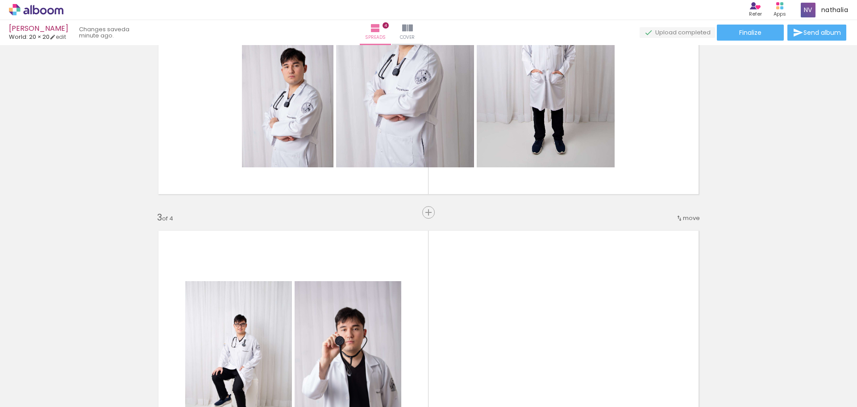
scroll to position [558, 0]
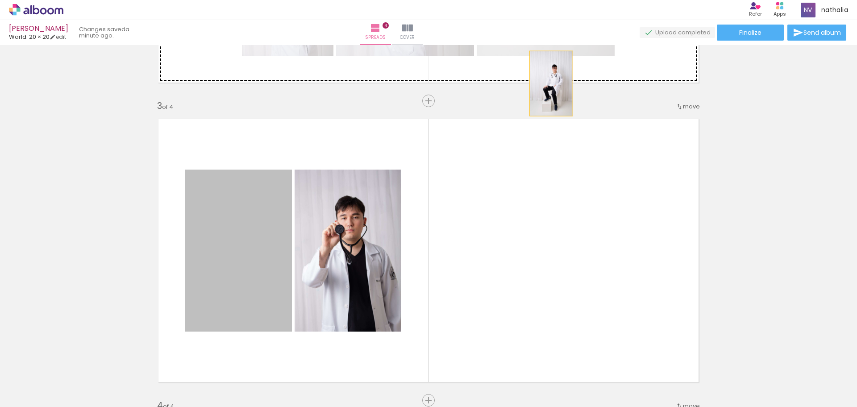
drag, startPoint x: 262, startPoint y: 297, endPoint x: 556, endPoint y: 73, distance: 369.9
click at [556, 73] on div "Add spread 1 of 4 Add spread 2 of 4 Add spread 3 of 4 Add spread 4 of 4" at bounding box center [428, 239] width 857 height 1499
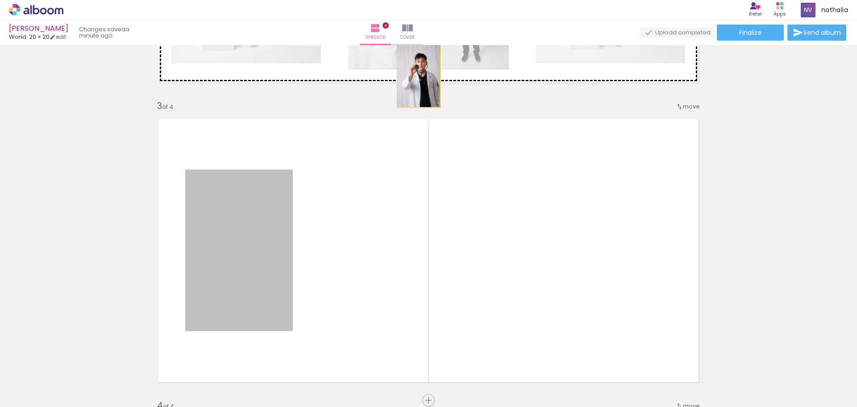
drag, startPoint x: 257, startPoint y: 291, endPoint x: 413, endPoint y: 80, distance: 262.4
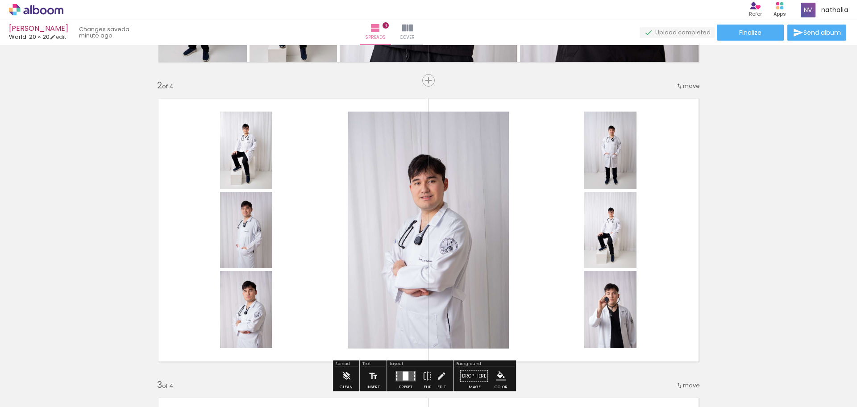
scroll to position [447, 0]
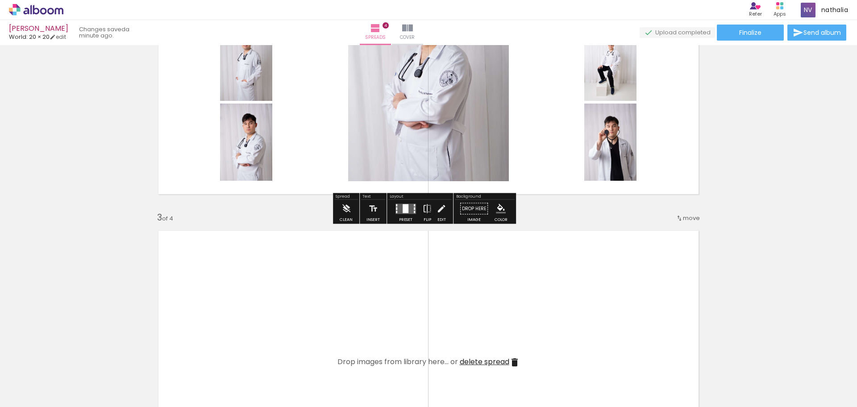
click at [404, 216] on div at bounding box center [406, 209] width 24 height 18
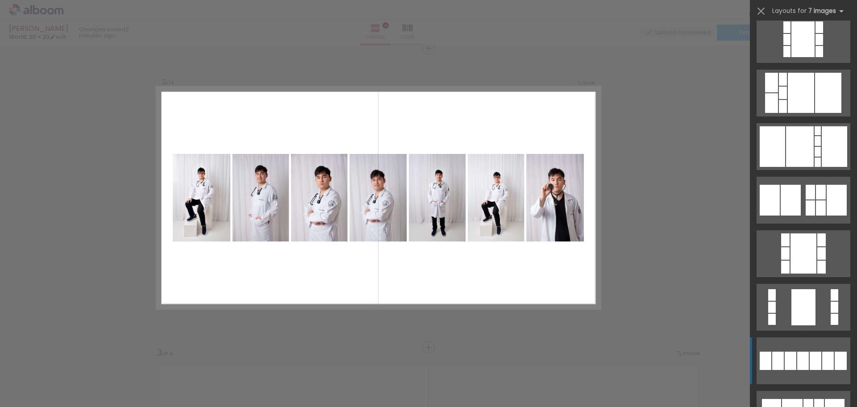
scroll to position [391, 0]
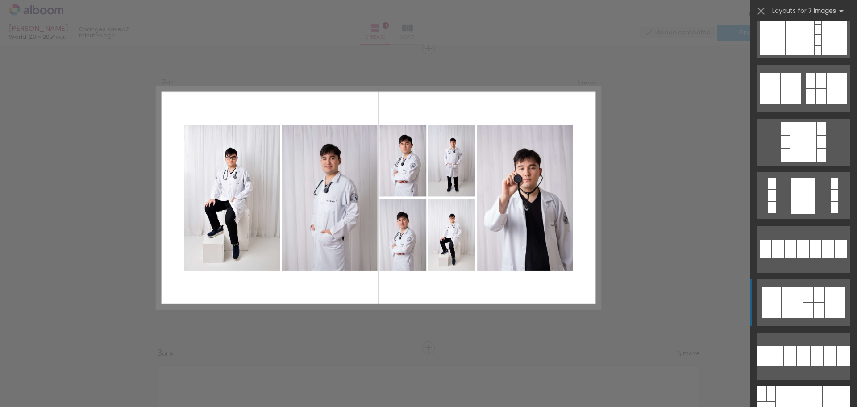
click at [804, 307] on div at bounding box center [809, 310] width 10 height 15
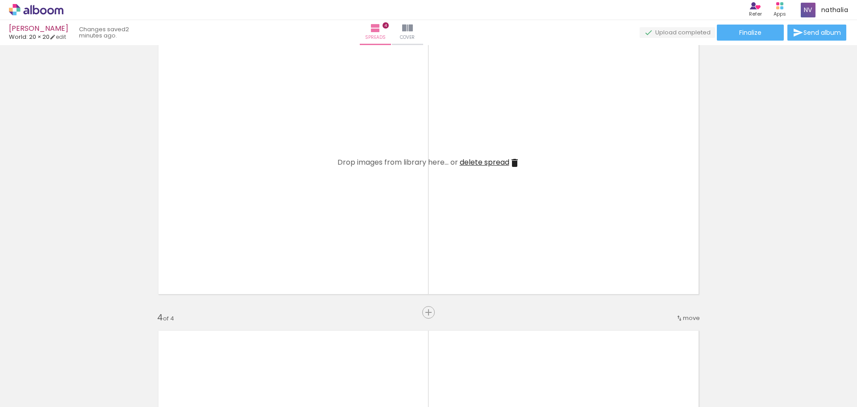
scroll to position [0, 474]
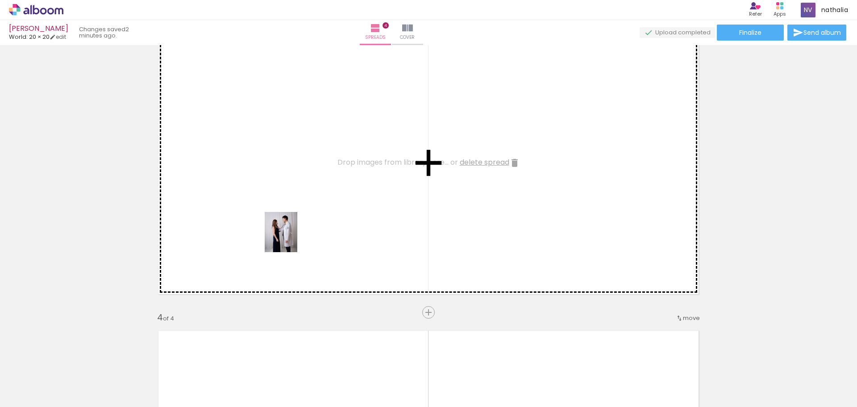
drag, startPoint x: 280, startPoint y: 374, endPoint x: 292, endPoint y: 239, distance: 135.3
click at [292, 239] on quentale-workspace at bounding box center [428, 203] width 857 height 407
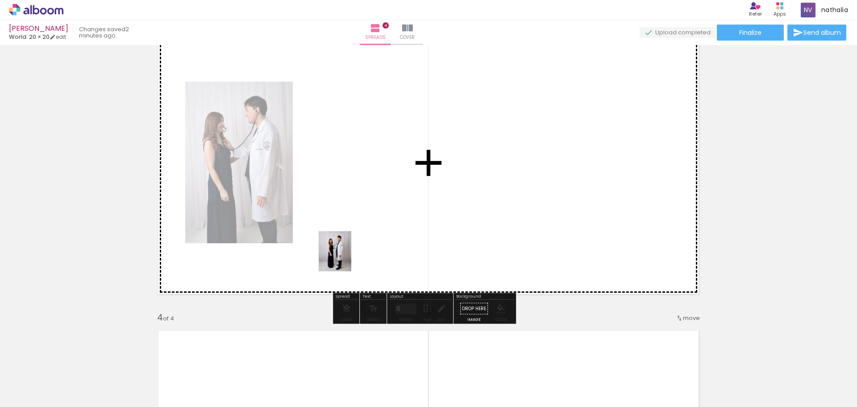
drag, startPoint x: 311, startPoint y: 390, endPoint x: 346, endPoint y: 258, distance: 136.1
click at [346, 258] on quentale-workspace at bounding box center [428, 203] width 857 height 407
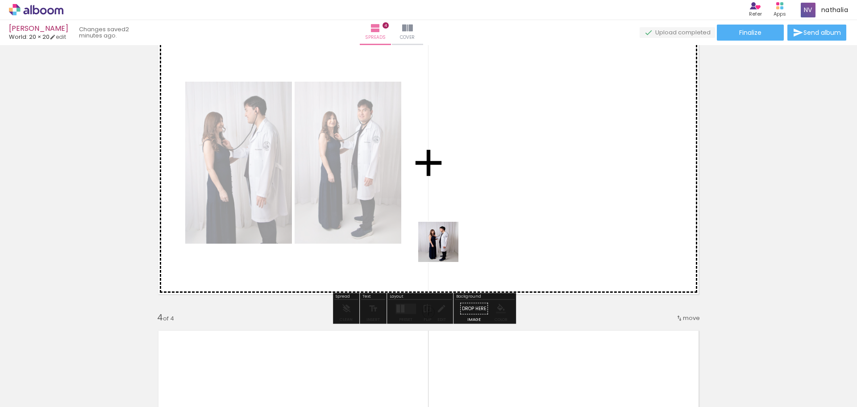
drag, startPoint x: 372, startPoint y: 382, endPoint x: 480, endPoint y: 220, distance: 194.7
click at [480, 220] on quentale-workspace at bounding box center [428, 203] width 857 height 407
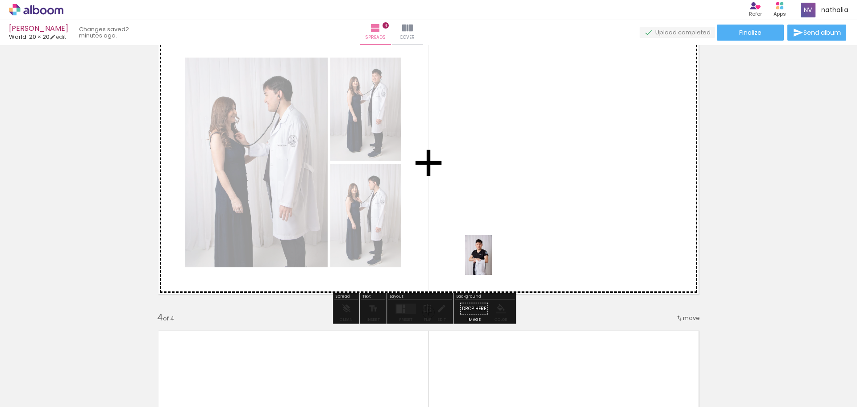
drag, startPoint x: 414, startPoint y: 390, endPoint x: 489, endPoint y: 267, distance: 143.4
click at [493, 261] on quentale-workspace at bounding box center [428, 203] width 857 height 407
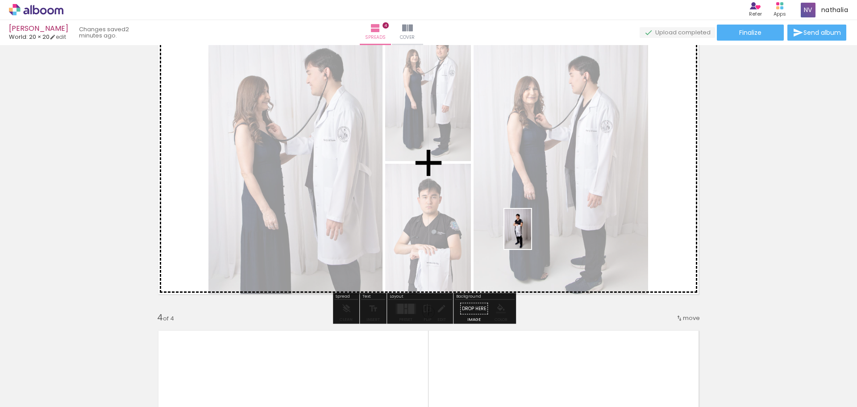
drag, startPoint x: 472, startPoint y: 387, endPoint x: 531, endPoint y: 236, distance: 162.0
click at [531, 236] on quentale-workspace at bounding box center [428, 203] width 857 height 407
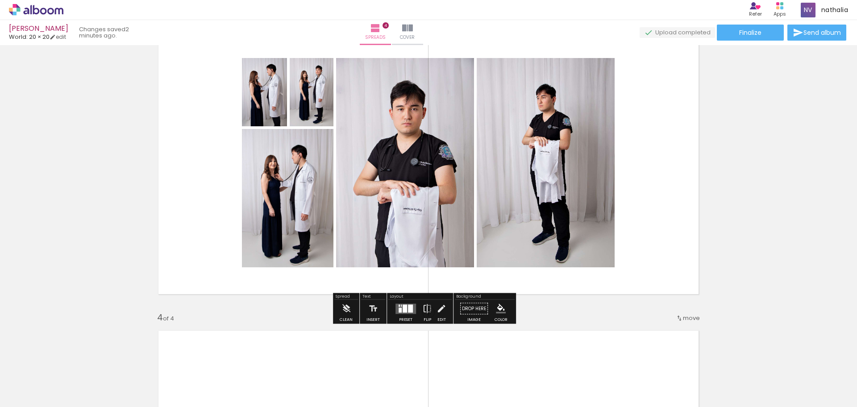
click at [439, 217] on quentale-photo at bounding box center [405, 162] width 138 height 209
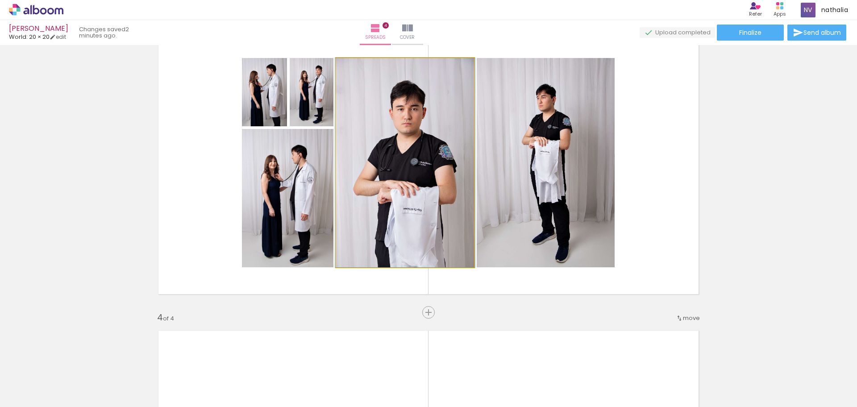
click at [440, 216] on quentale-photo at bounding box center [405, 162] width 138 height 209
drag, startPoint x: 452, startPoint y: 219, endPoint x: 448, endPoint y: 254, distance: 35.1
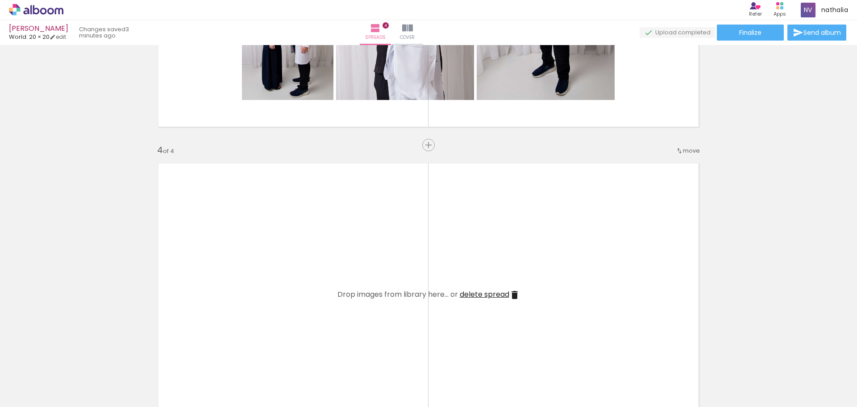
scroll to position [590, 0]
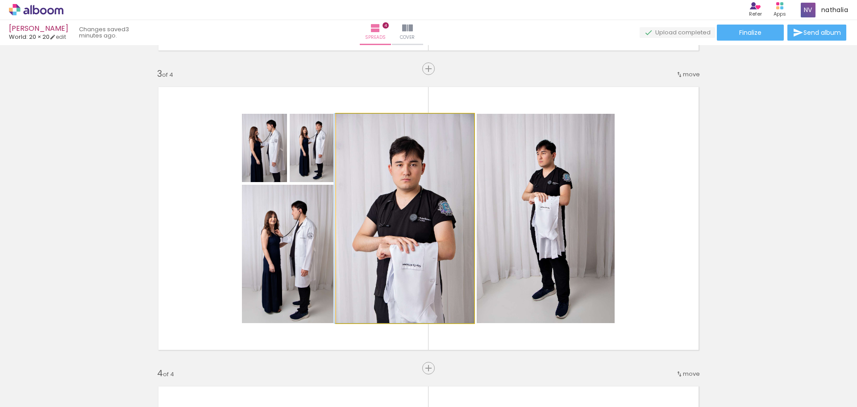
click at [405, 283] on quentale-photo at bounding box center [405, 218] width 138 height 209
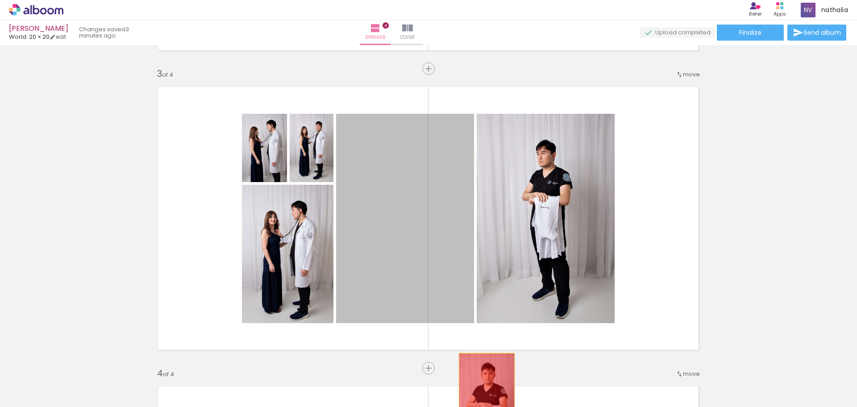
drag, startPoint x: 402, startPoint y: 276, endPoint x: 483, endPoint y: 396, distance: 144.5
click at [483, 396] on quentale-workspace at bounding box center [428, 203] width 857 height 407
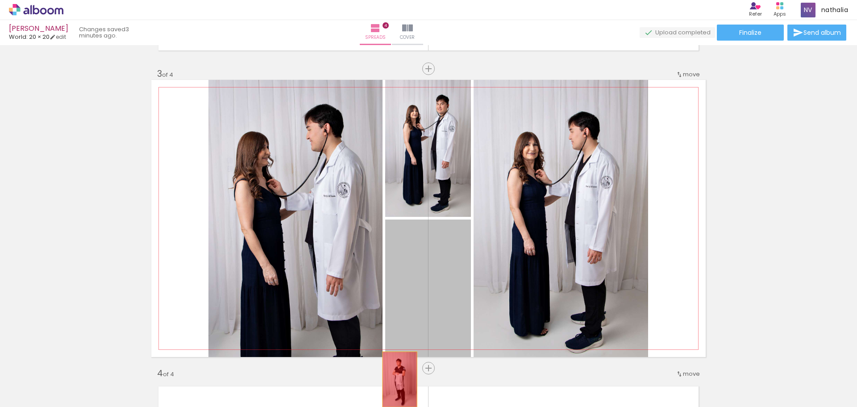
drag, startPoint x: 444, startPoint y: 264, endPoint x: 396, endPoint y: 380, distance: 125.5
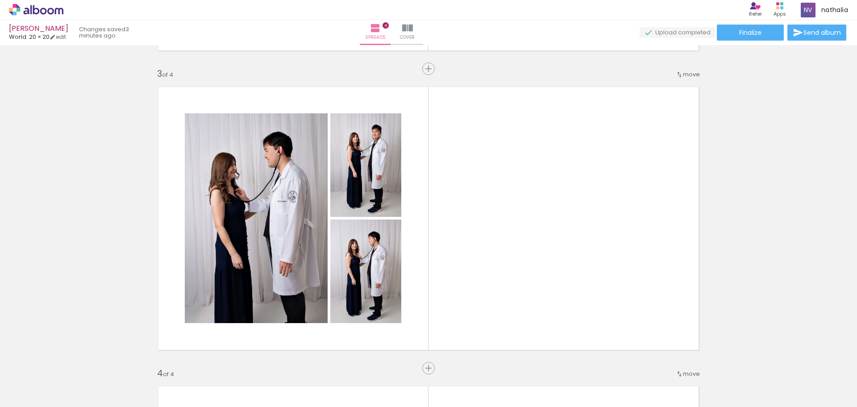
scroll to position [0, 1113]
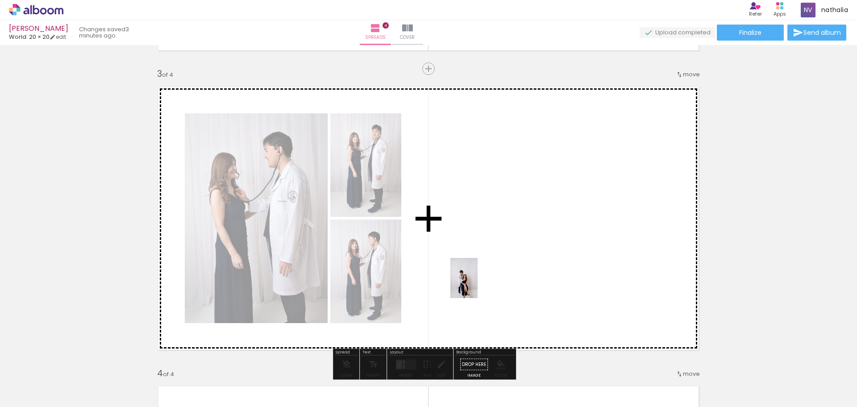
drag, startPoint x: 437, startPoint y: 380, endPoint x: 468, endPoint y: 332, distance: 57.0
click at [479, 281] on quentale-workspace at bounding box center [428, 203] width 857 height 407
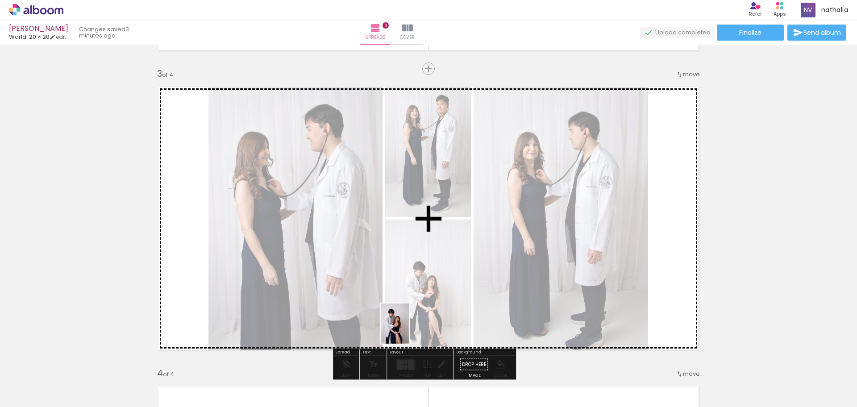
drag, startPoint x: 380, startPoint y: 387, endPoint x: 408, endPoint y: 330, distance: 62.7
click at [408, 330] on quentale-workspace at bounding box center [428, 203] width 857 height 407
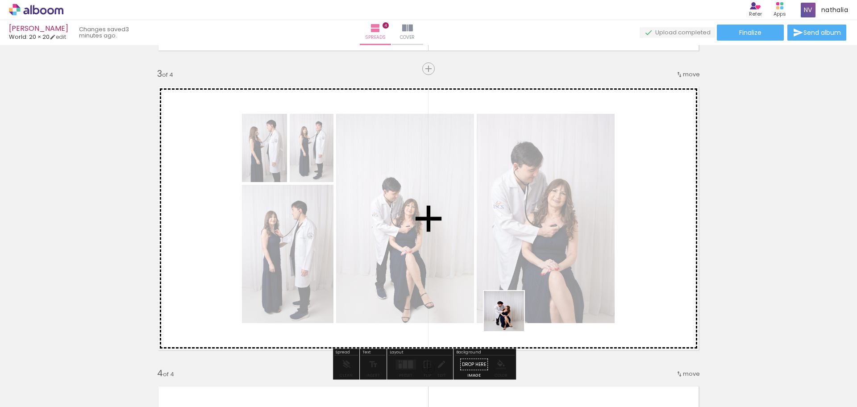
drag, startPoint x: 484, startPoint y: 383, endPoint x: 519, endPoint y: 302, distance: 87.8
click at [519, 302] on quentale-workspace at bounding box center [428, 203] width 857 height 407
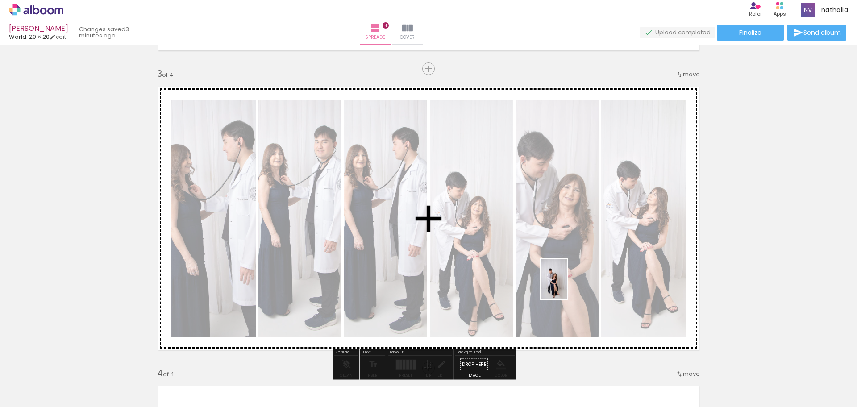
drag, startPoint x: 535, startPoint y: 389, endPoint x: 568, endPoint y: 286, distance: 108.6
click at [568, 286] on quentale-workspace at bounding box center [428, 203] width 857 height 407
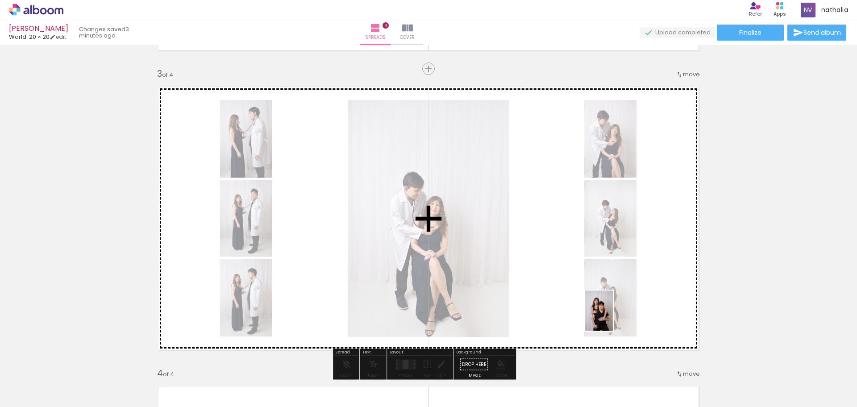
drag, startPoint x: 685, startPoint y: 387, endPoint x: 596, endPoint y: 309, distance: 118.4
click at [596, 309] on quentale-workspace at bounding box center [428, 203] width 857 height 407
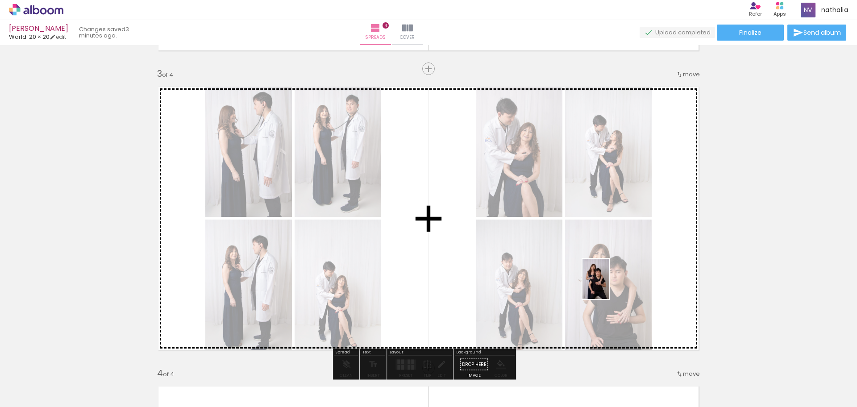
drag, startPoint x: 711, startPoint y: 359, endPoint x: 610, endPoint y: 286, distance: 125.7
click at [610, 286] on quentale-workspace at bounding box center [428, 203] width 857 height 407
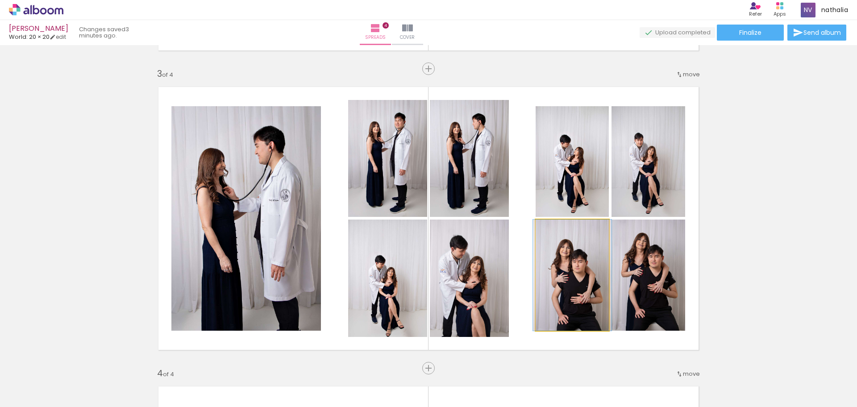
click at [556, 283] on quentale-photo at bounding box center [572, 275] width 73 height 111
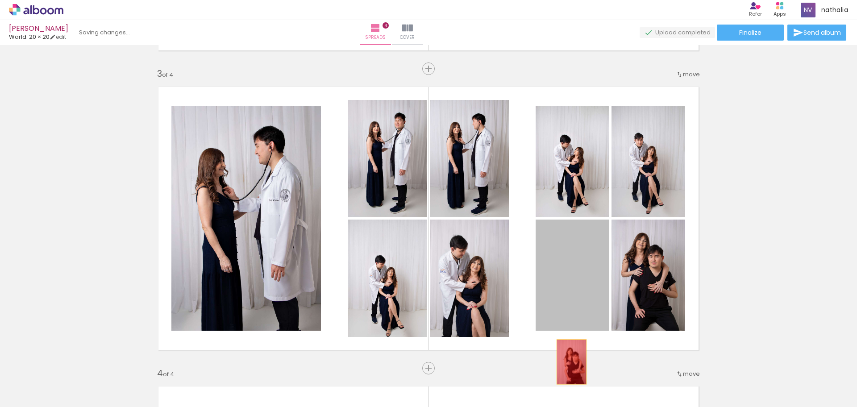
drag, startPoint x: 558, startPoint y: 284, endPoint x: 568, endPoint y: 363, distance: 80.1
click at [568, 363] on quentale-workspace at bounding box center [428, 203] width 857 height 407
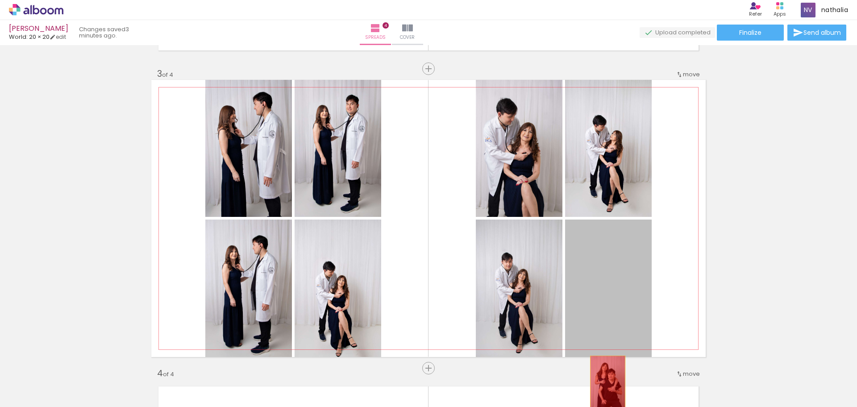
drag, startPoint x: 601, startPoint y: 288, endPoint x: 604, endPoint y: 384, distance: 96.5
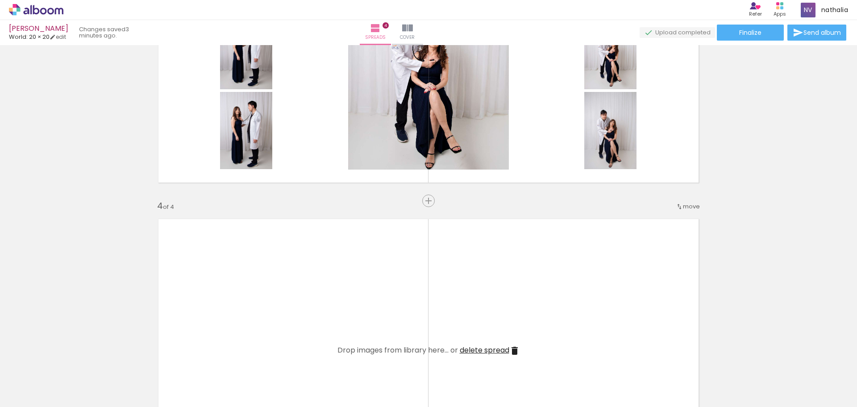
scroll to position [590, 0]
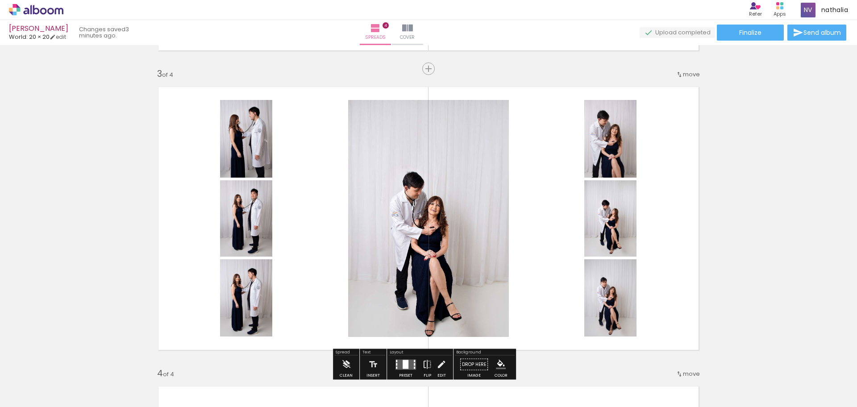
click at [317, 238] on quentale-layouter at bounding box center [428, 218] width 555 height 277
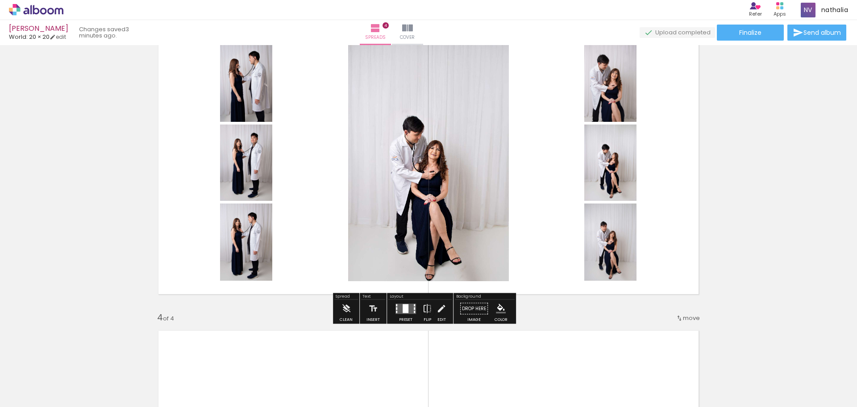
click at [400, 312] on quentale-layouter at bounding box center [406, 309] width 21 height 10
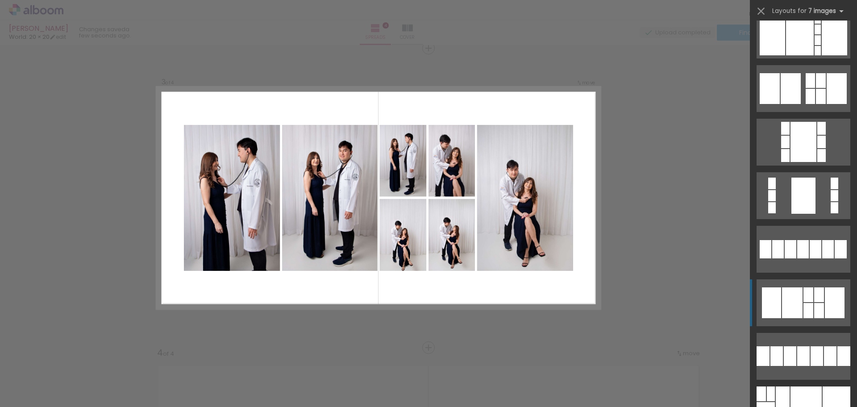
scroll to position [502, 0]
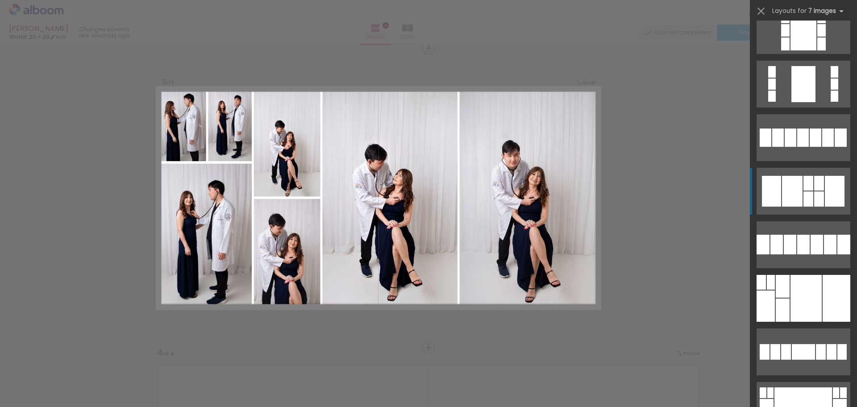
click at [823, 301] on div at bounding box center [837, 298] width 28 height 47
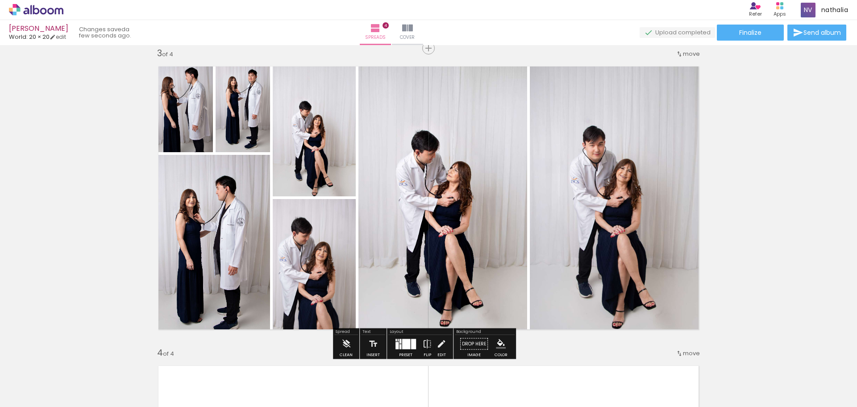
scroll to position [778, 0]
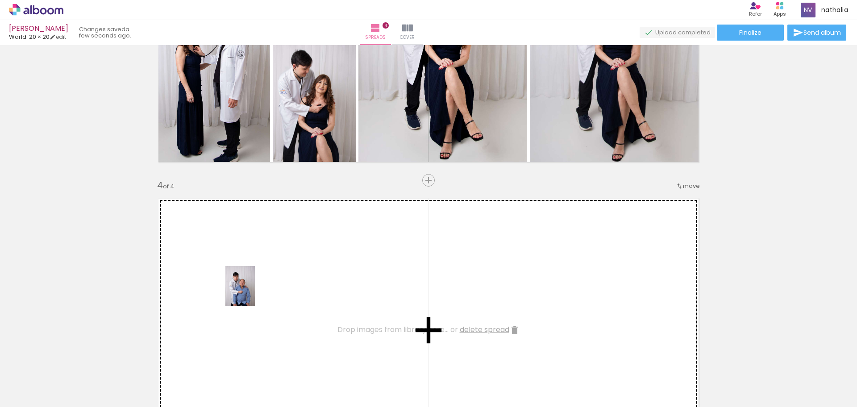
drag, startPoint x: 238, startPoint y: 385, endPoint x: 253, endPoint y: 290, distance: 95.8
click at [253, 290] on quentale-workspace at bounding box center [428, 203] width 857 height 407
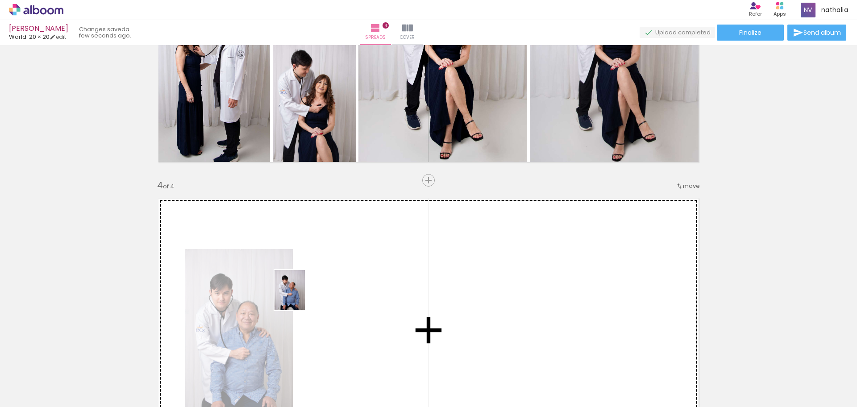
drag, startPoint x: 279, startPoint y: 374, endPoint x: 301, endPoint y: 297, distance: 80.0
click at [301, 297] on quentale-workspace at bounding box center [428, 203] width 857 height 407
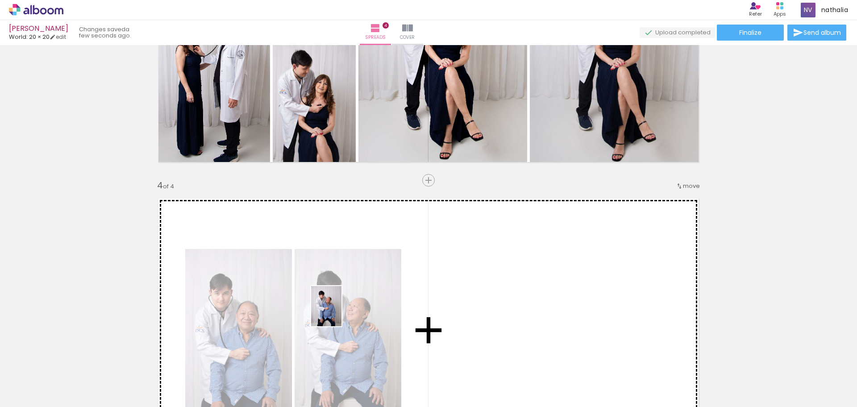
drag, startPoint x: 329, startPoint y: 392, endPoint x: 340, endPoint y: 290, distance: 102.9
click at [340, 289] on quentale-workspace at bounding box center [428, 203] width 857 height 407
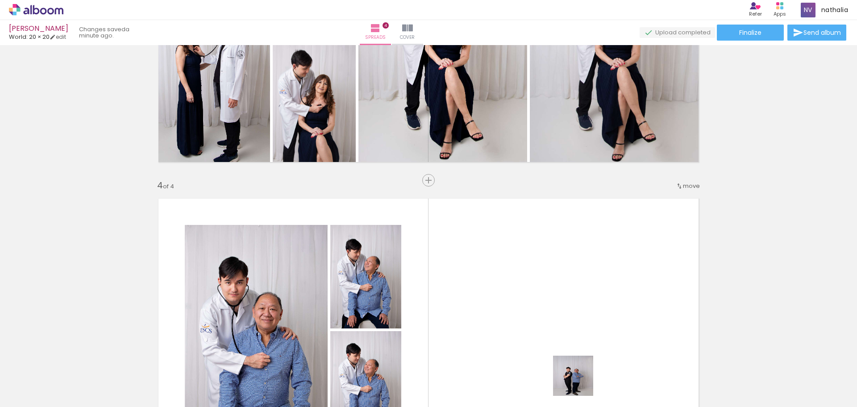
drag, startPoint x: 580, startPoint y: 383, endPoint x: 599, endPoint y: 352, distance: 36.3
click at [579, 316] on quentale-workspace at bounding box center [428, 203] width 857 height 407
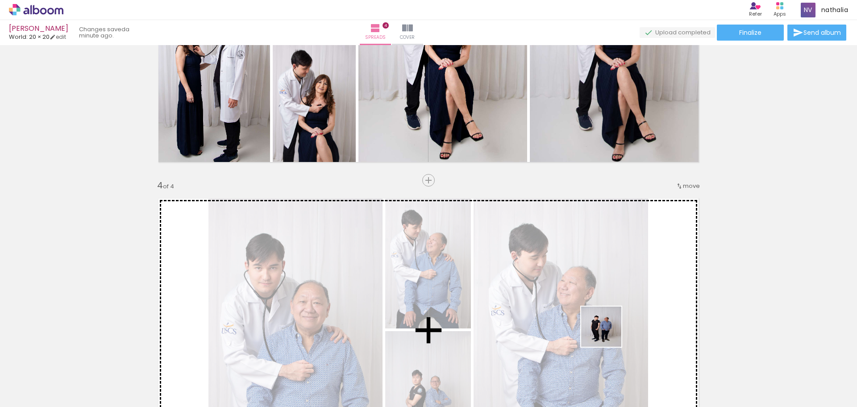
drag, startPoint x: 621, startPoint y: 381, endPoint x: 593, endPoint y: 289, distance: 95.6
click at [595, 282] on quentale-workspace at bounding box center [428, 203] width 857 height 407
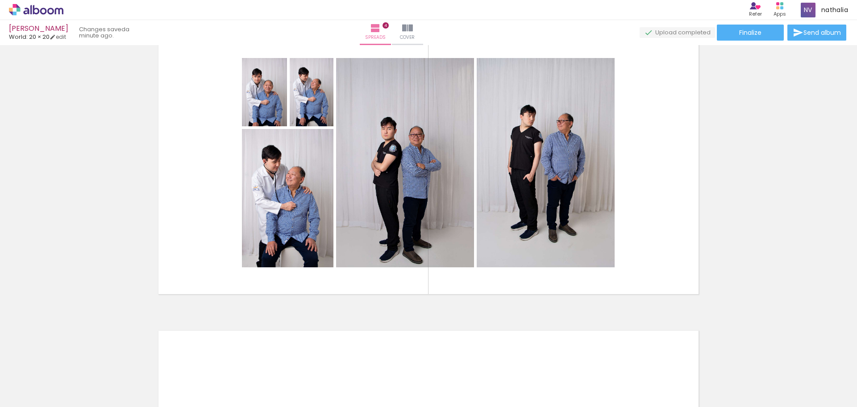
scroll to position [0, 619]
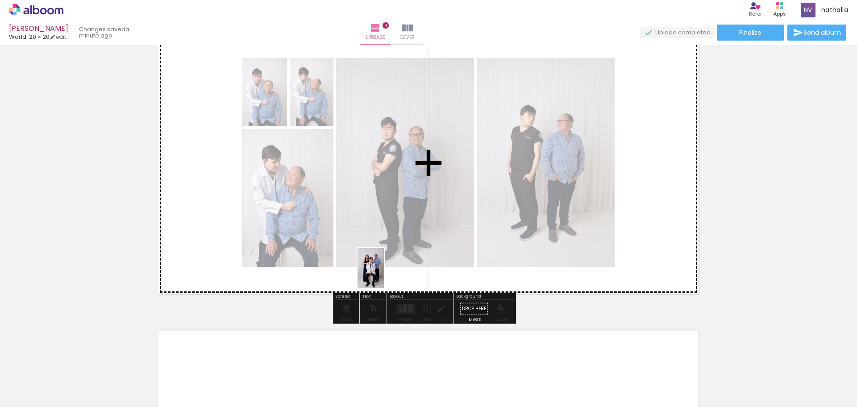
drag, startPoint x: 373, startPoint y: 385, endPoint x: 443, endPoint y: 372, distance: 70.8
click at [389, 248] on quentale-workspace at bounding box center [428, 203] width 857 height 407
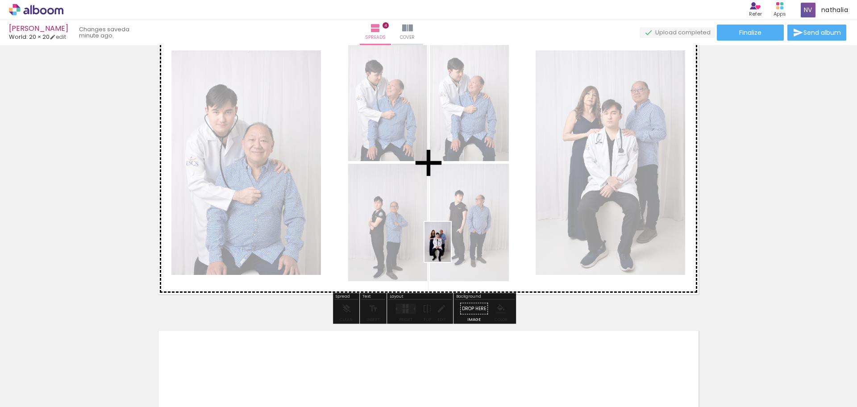
drag, startPoint x: 422, startPoint y: 344, endPoint x: 451, endPoint y: 249, distance: 99.9
click at [451, 249] on quentale-workspace at bounding box center [428, 203] width 857 height 407
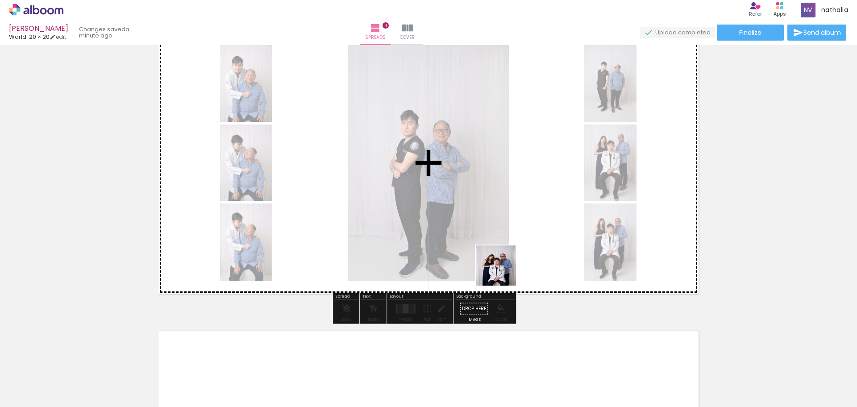
drag, startPoint x: 476, startPoint y: 357, endPoint x: 538, endPoint y: 327, distance: 69.3
click at [516, 237] on quentale-workspace at bounding box center [428, 203] width 857 height 407
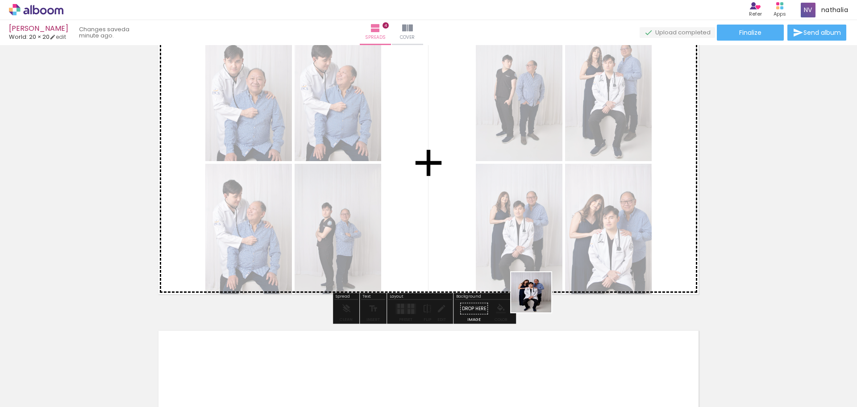
drag, startPoint x: 528, startPoint y: 365, endPoint x: 545, endPoint y: 262, distance: 104.2
click at [545, 262] on quentale-workspace at bounding box center [428, 203] width 857 height 407
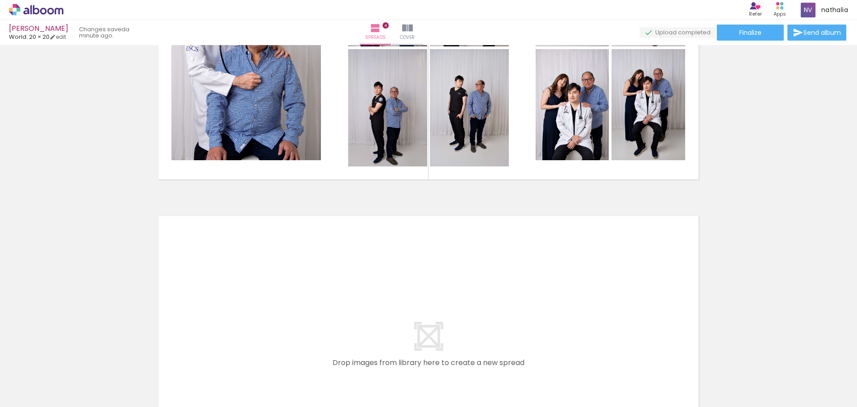
scroll to position [1227, 0]
